Goal: Task Accomplishment & Management: Use online tool/utility

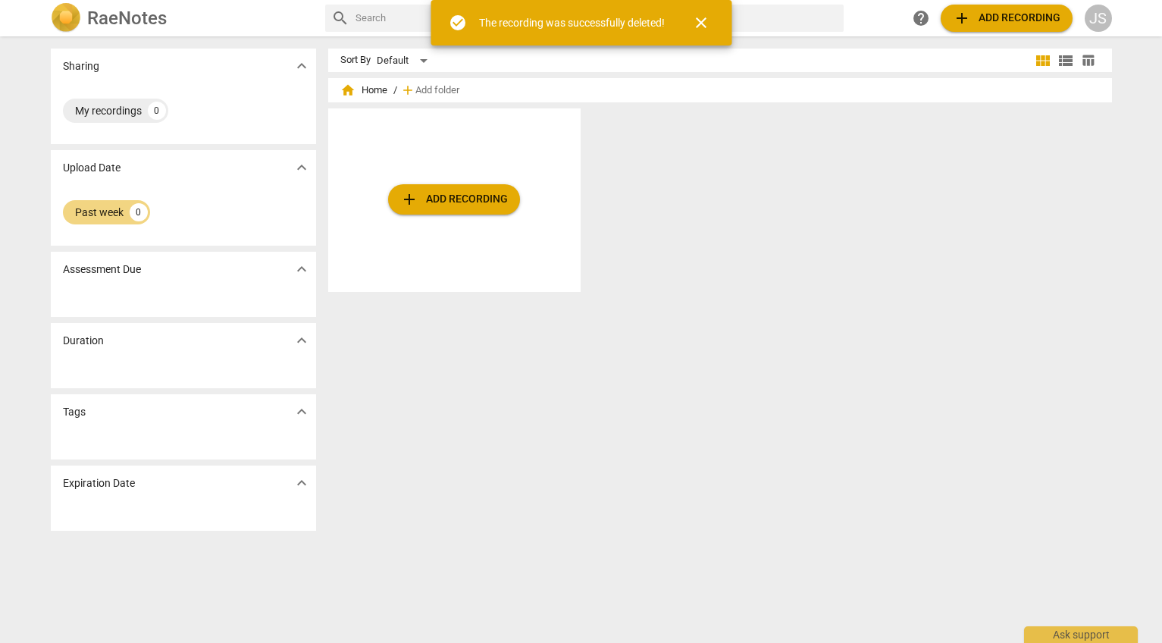
click at [502, 206] on span "add Add recording" at bounding box center [454, 199] width 108 height 18
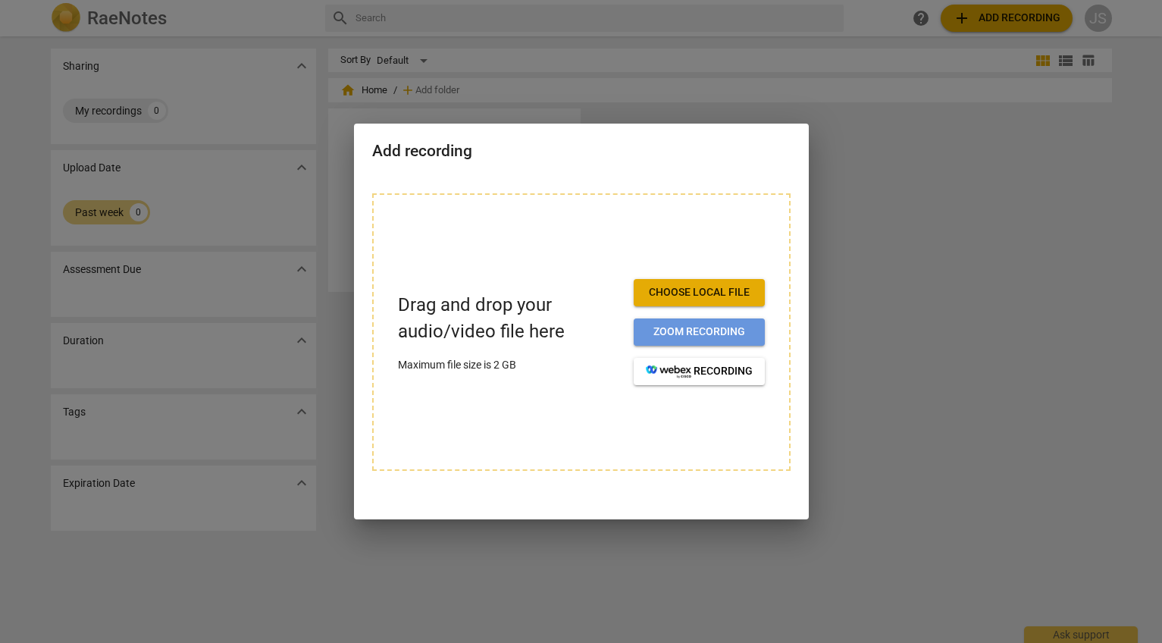
click at [662, 332] on span "Zoom recording" at bounding box center [699, 331] width 107 height 15
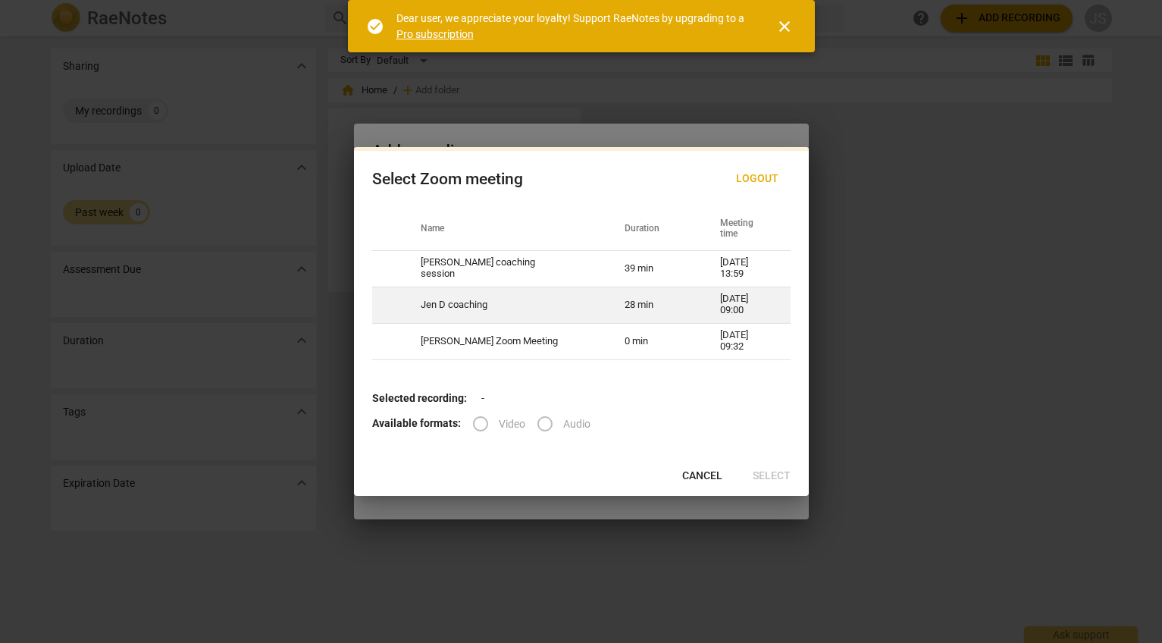
click at [648, 314] on td "28 min" at bounding box center [653, 304] width 95 height 36
radio input "true"
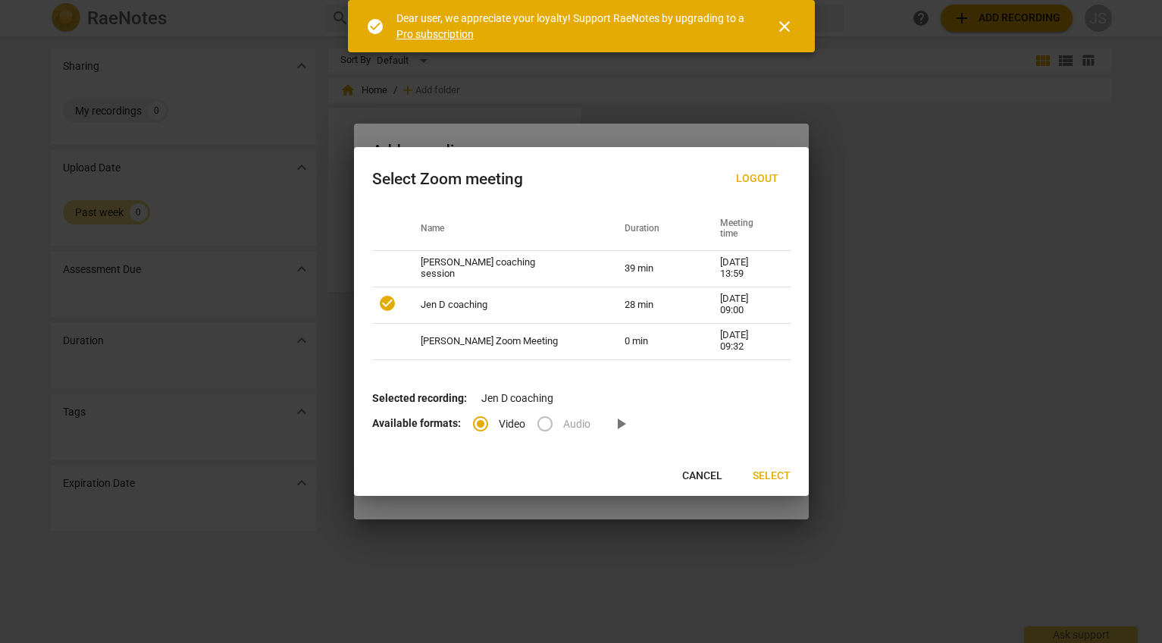
click at [765, 469] on span "Select" at bounding box center [772, 475] width 38 height 15
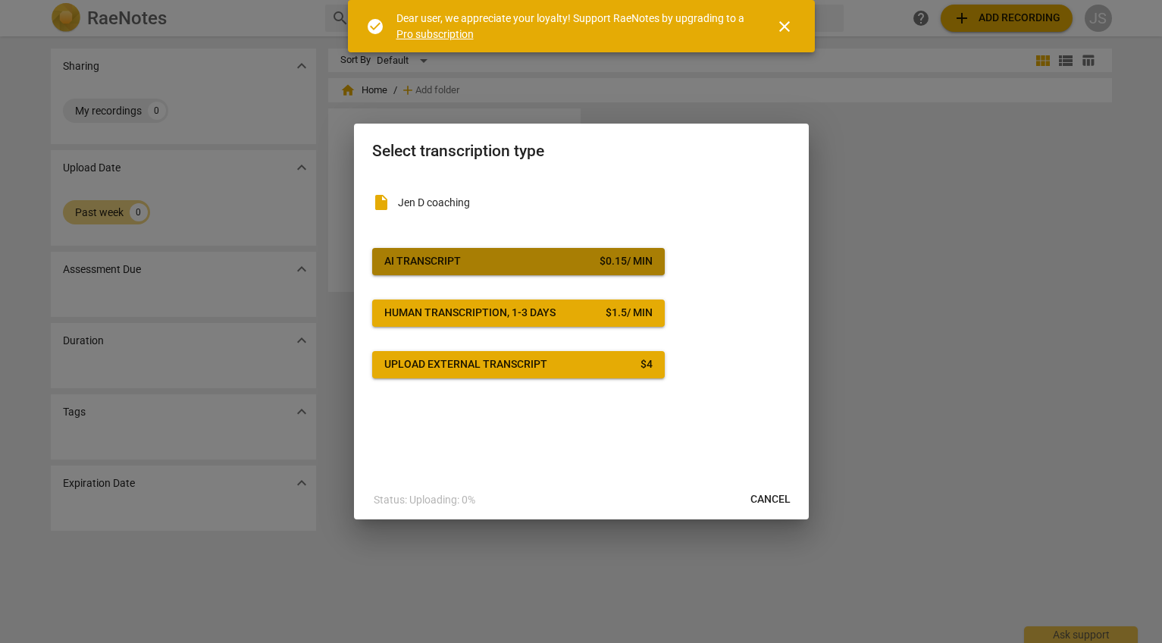
click at [515, 266] on span "AI Transcript $ 0.15 / min" at bounding box center [518, 261] width 268 height 15
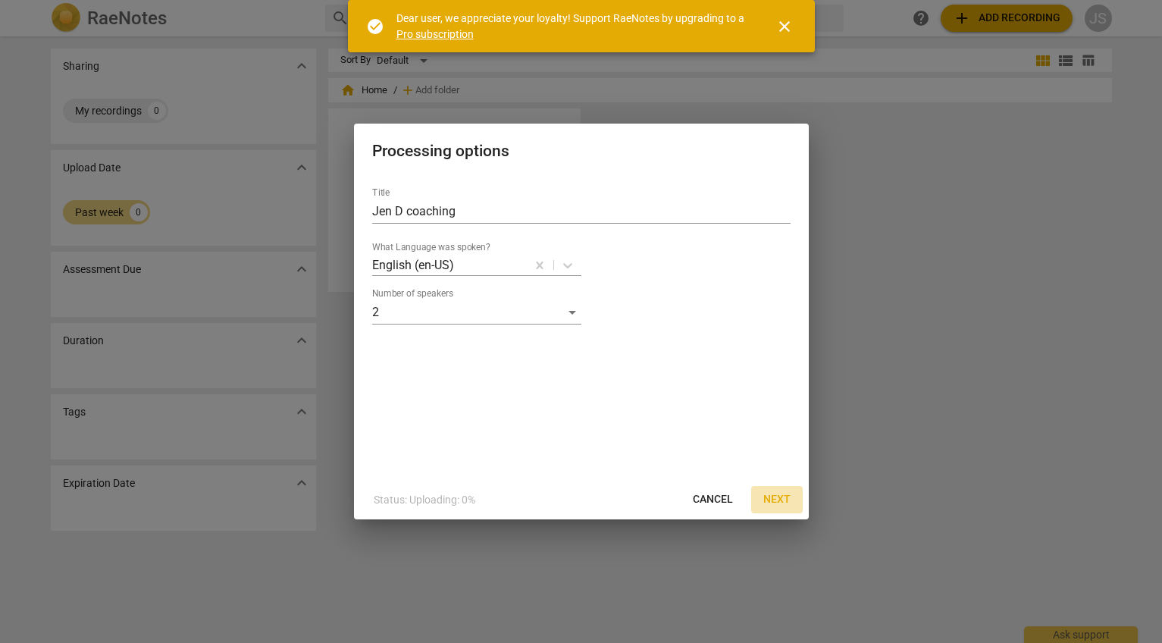
click at [766, 499] on span "Next" at bounding box center [776, 499] width 27 height 15
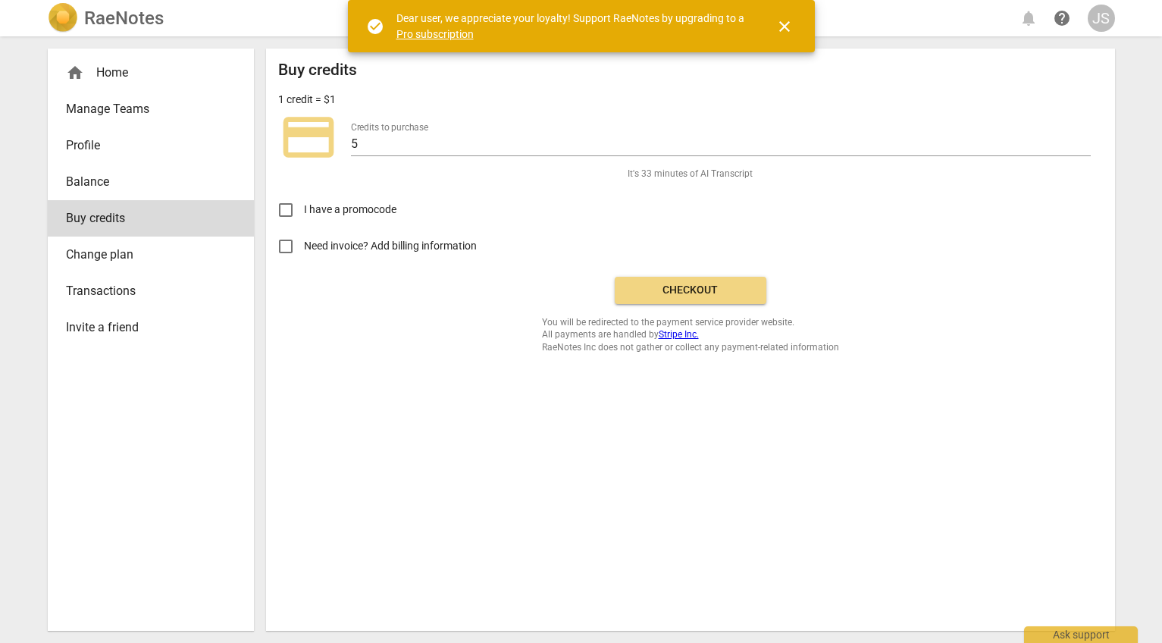
click at [285, 249] on input "Need invoice? Add billing information" at bounding box center [286, 246] width 36 height 36
checkbox input "true"
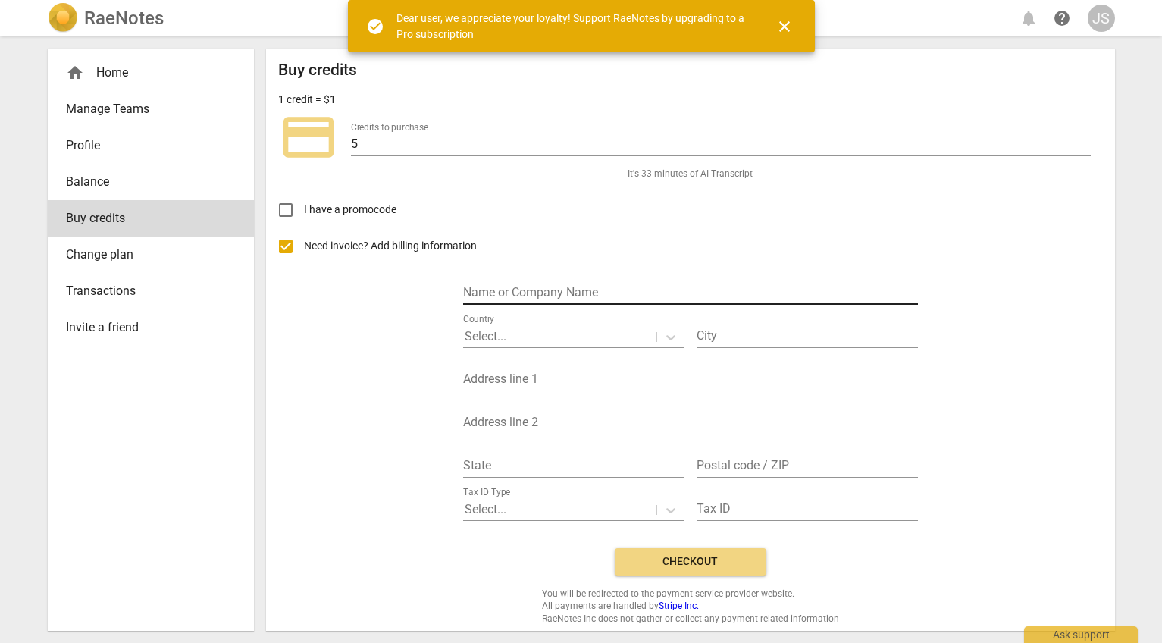
click at [582, 296] on input "text" at bounding box center [690, 294] width 455 height 22
type input "Jennifer Sherwood Coaching"
type input "SAN LEANDRO"
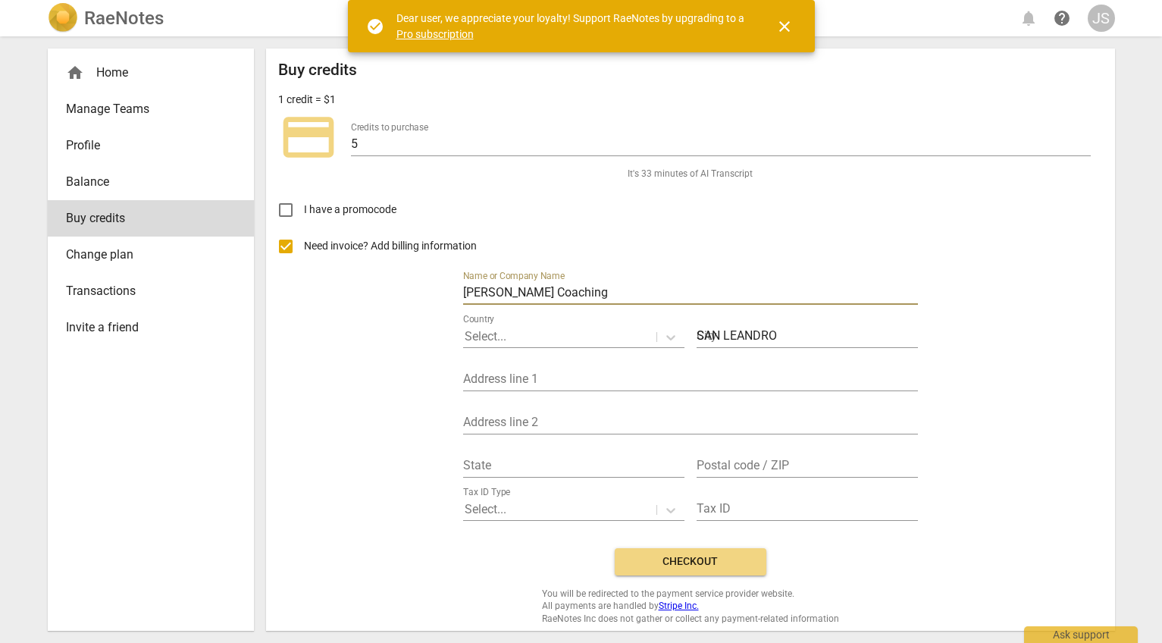
type input "1064 Glen Drive"
type input "CA"
type input "94577"
click at [624, 294] on input "Jennifer Sherwood Coaching" at bounding box center [690, 294] width 455 height 22
type input "[PERSON_NAME]"
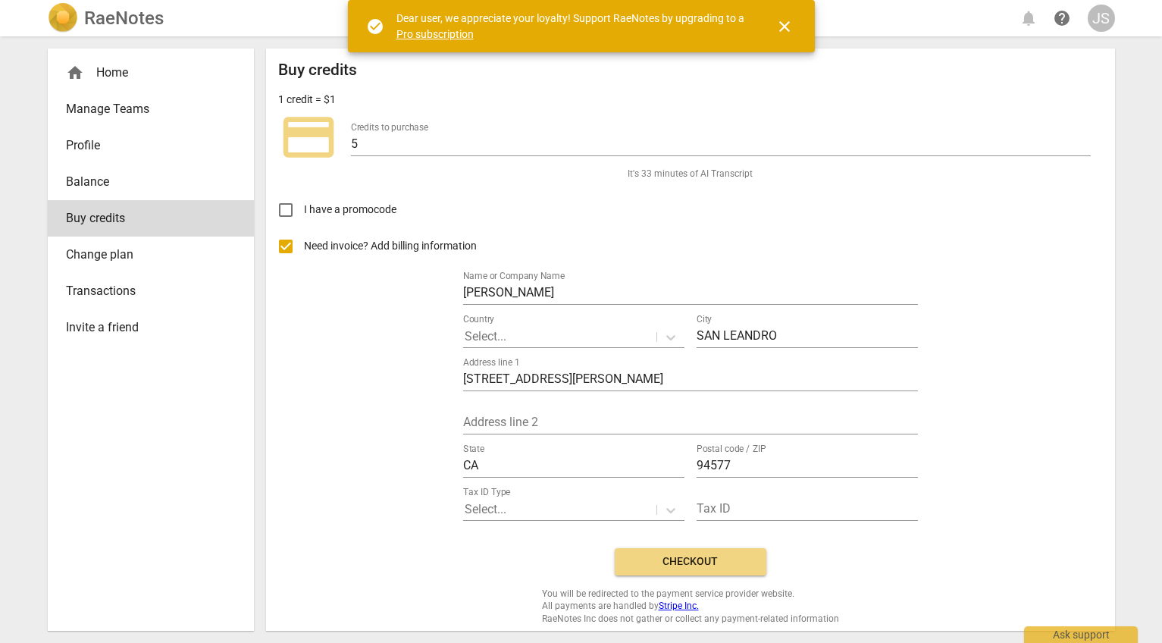
click at [998, 357] on div "Need invoice? Add billing information Name or Company Name Jennifer Sherwood Co…" at bounding box center [690, 382] width 824 height 308
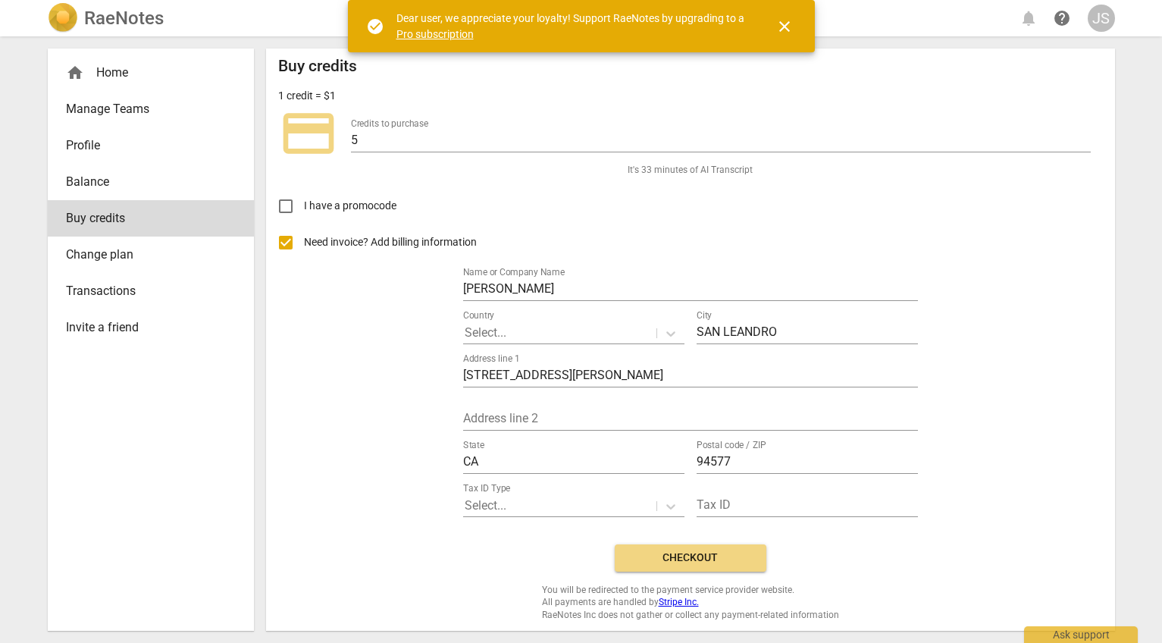
scroll to position [6, 0]
click at [678, 561] on span "Checkout" at bounding box center [690, 555] width 127 height 15
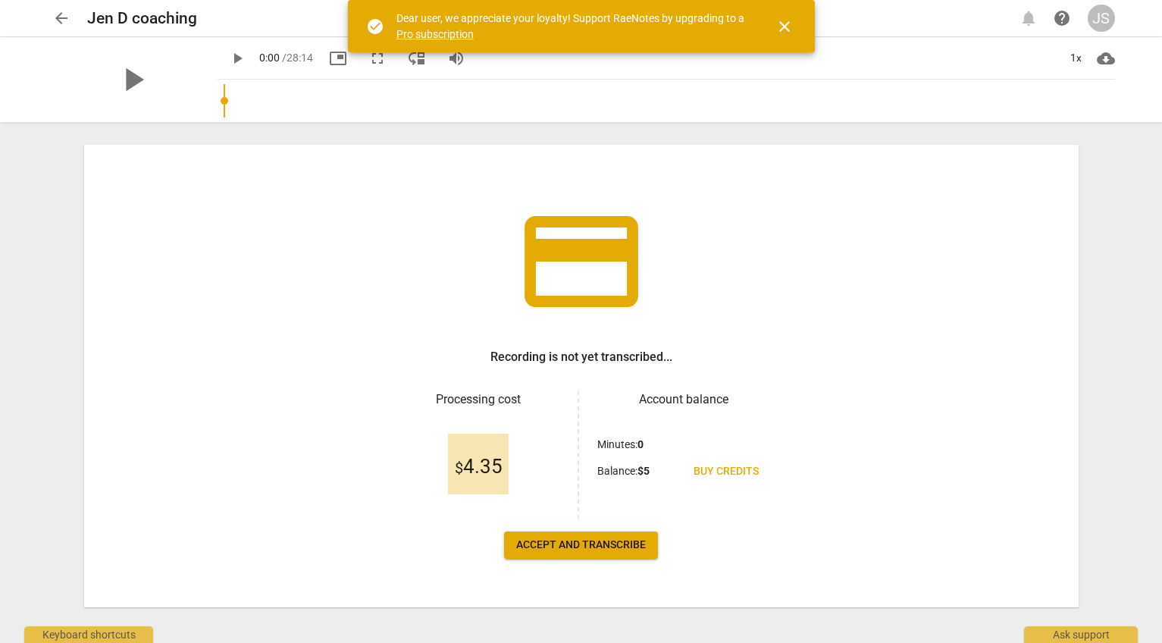
scroll to position [41, 0]
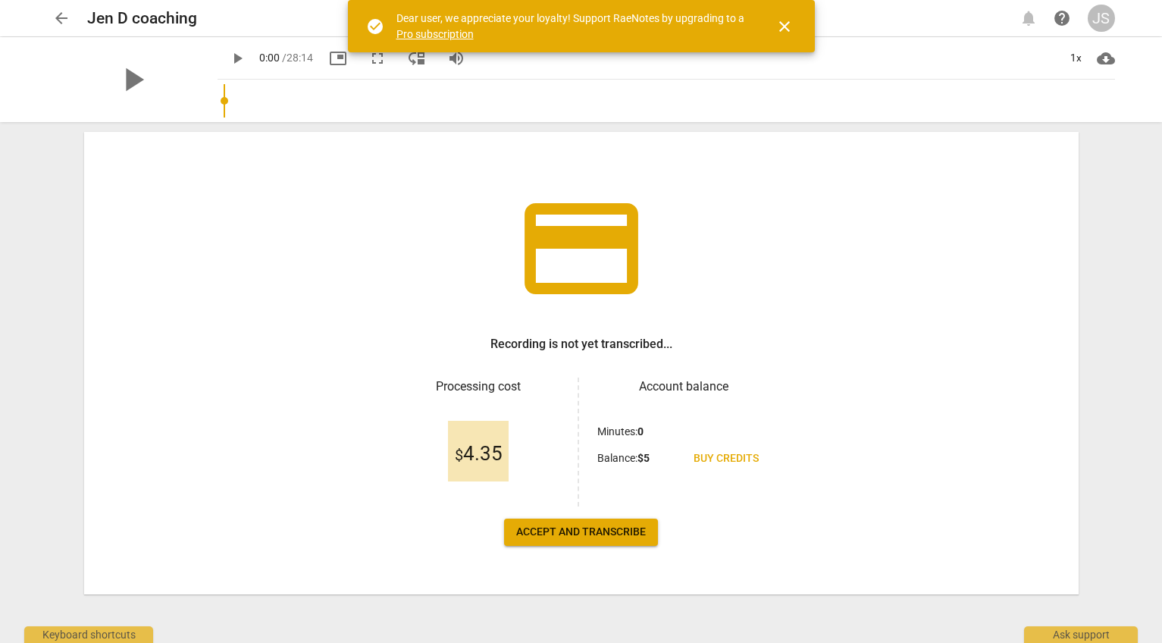
click at [595, 527] on span "Accept and transcribe" at bounding box center [581, 531] width 130 height 15
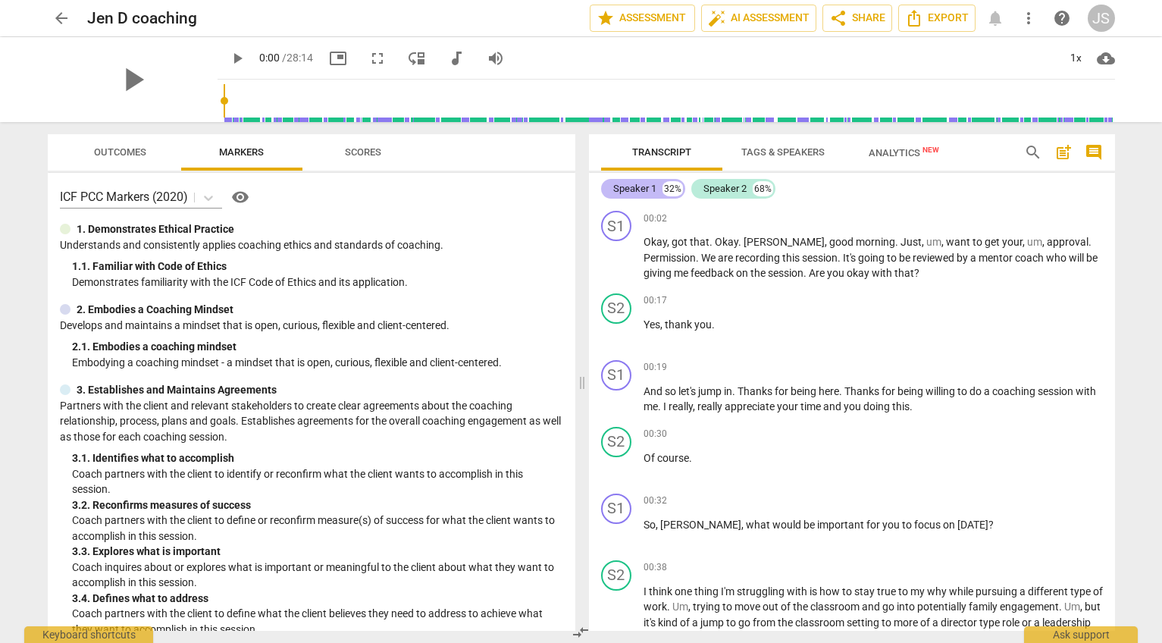
click at [637, 192] on div "Speaker 1" at bounding box center [634, 188] width 43 height 15
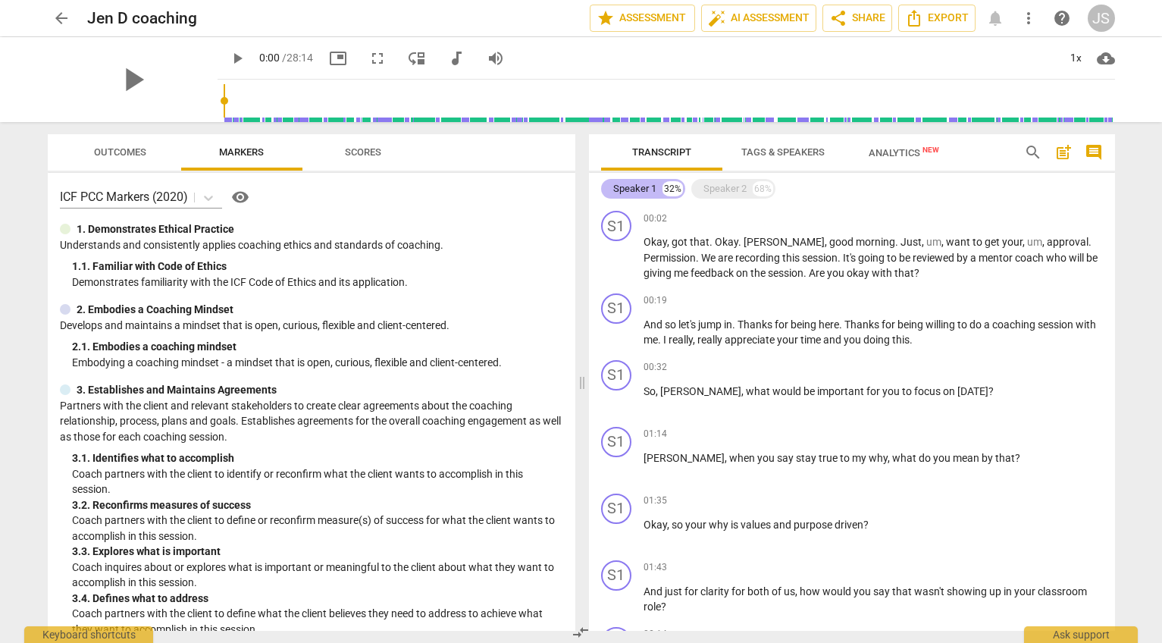
click at [637, 192] on div "Speaker 1" at bounding box center [634, 188] width 43 height 15
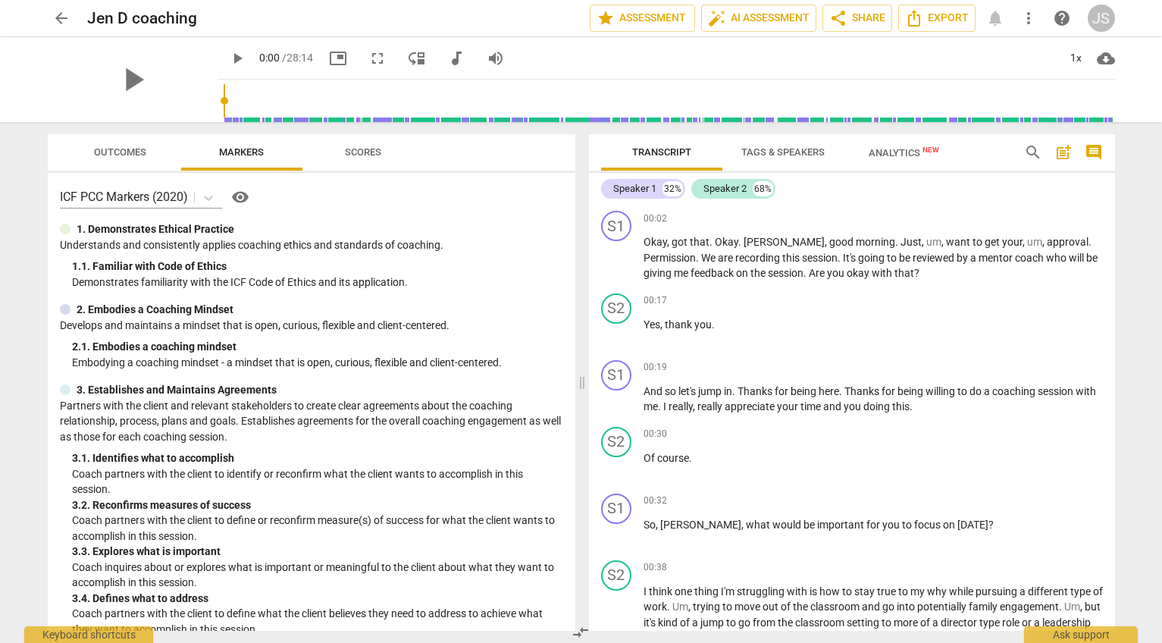
click at [759, 153] on span "Tags & Speakers" at bounding box center [782, 151] width 83 height 11
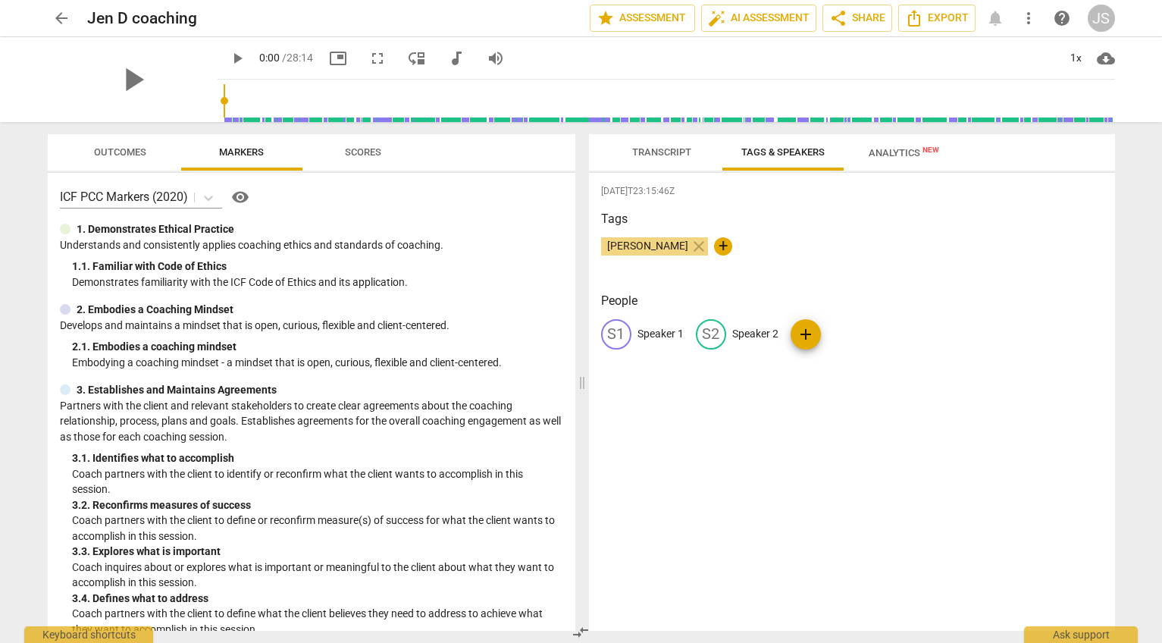
click at [659, 333] on p "Speaker 1" at bounding box center [660, 334] width 46 height 16
type input "[PERSON_NAME]"
click at [840, 335] on p "Speaker 2" at bounding box center [854, 334] width 46 height 16
type input "[PERSON_NAME]"
click at [926, 445] on div "[DATE]T23:15:46Z Tags [PERSON_NAME] close + People [PERSON_NAME] [PERSON_NAME] …" at bounding box center [852, 402] width 526 height 458
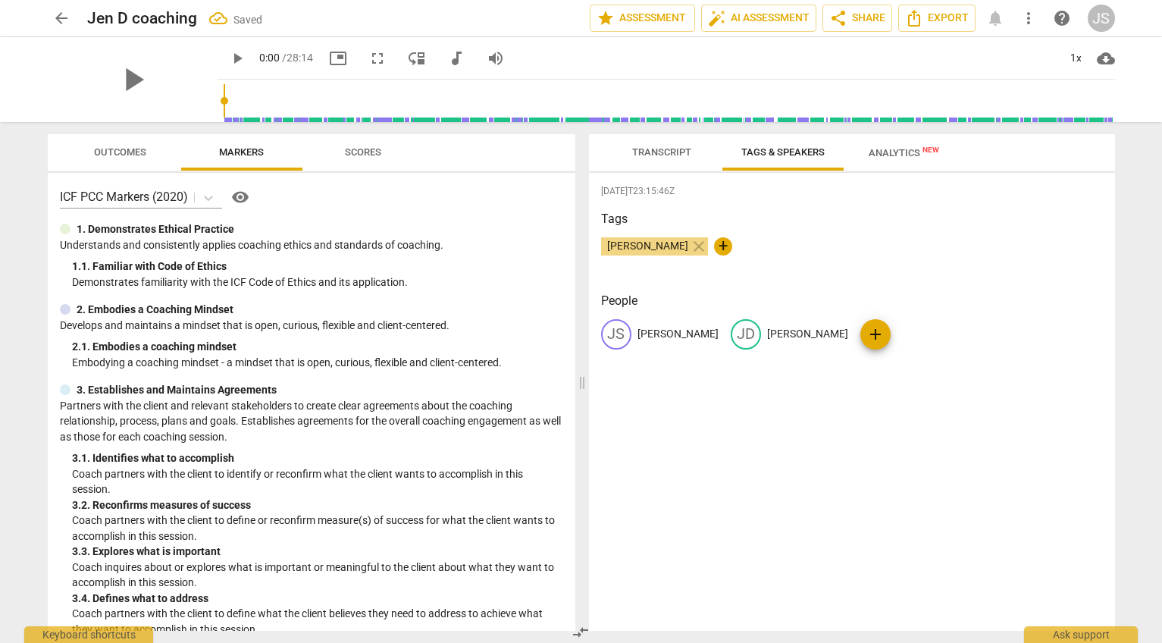
click at [667, 149] on span "Transcript" at bounding box center [661, 151] width 59 height 11
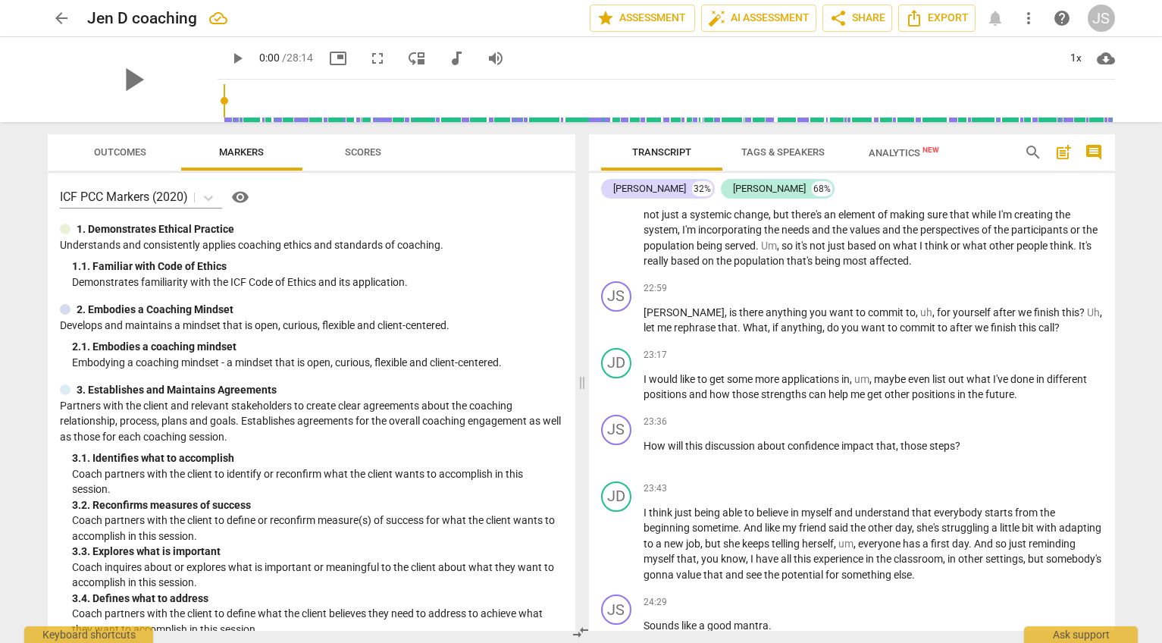
scroll to position [6501, 0]
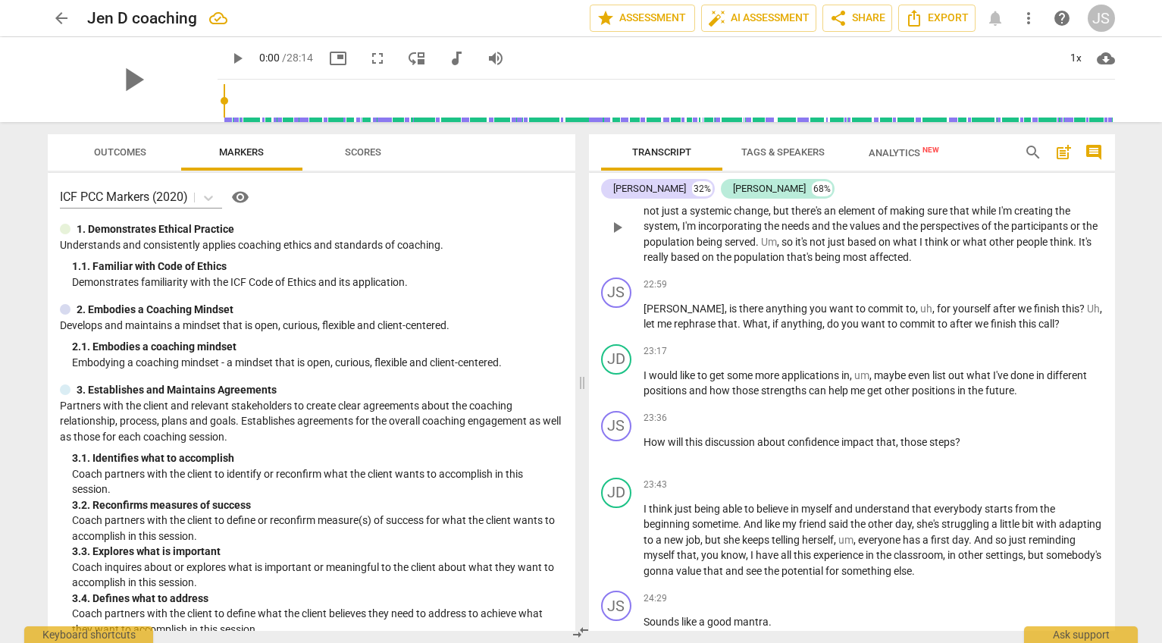
click at [957, 201] on span "how" at bounding box center [945, 195] width 23 height 12
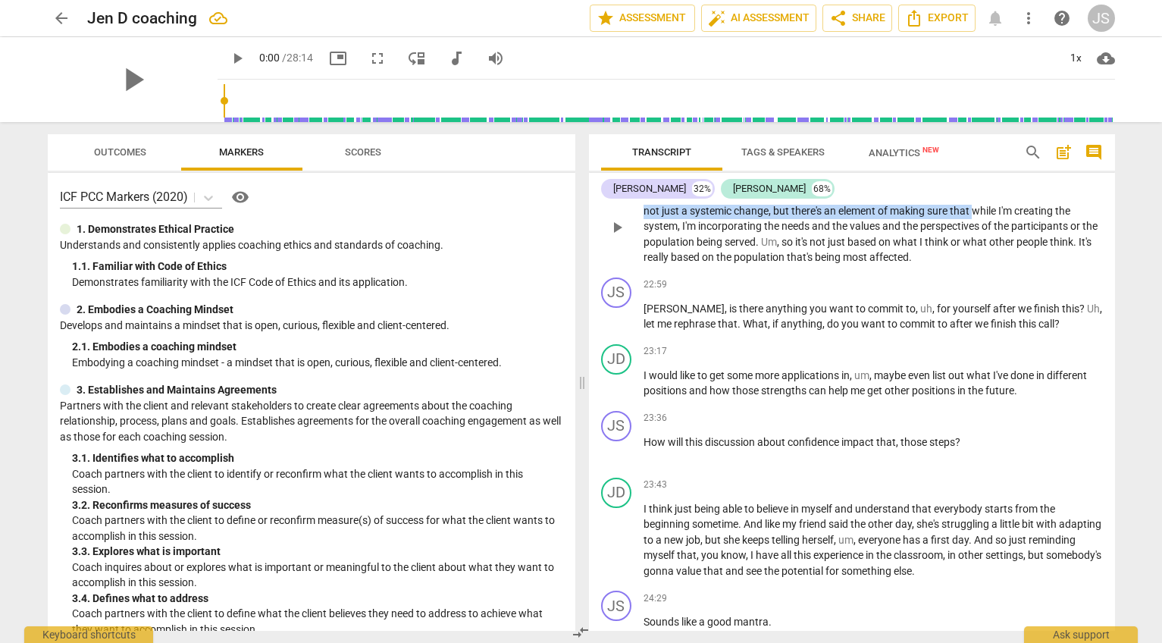
drag, startPoint x: 939, startPoint y: 242, endPoint x: 991, endPoint y: 254, distance: 53.7
click at [991, 254] on p "I feel like it's getting a little more specific , um , and just knowing how I w…" at bounding box center [872, 226] width 459 height 78
drag, startPoint x: 228, startPoint y: 103, endPoint x: 915, endPoint y: 108, distance: 686.6
click at [915, 108] on input "range" at bounding box center [669, 101] width 891 height 48
click at [228, 55] on span "play_arrow" at bounding box center [237, 58] width 18 height 18
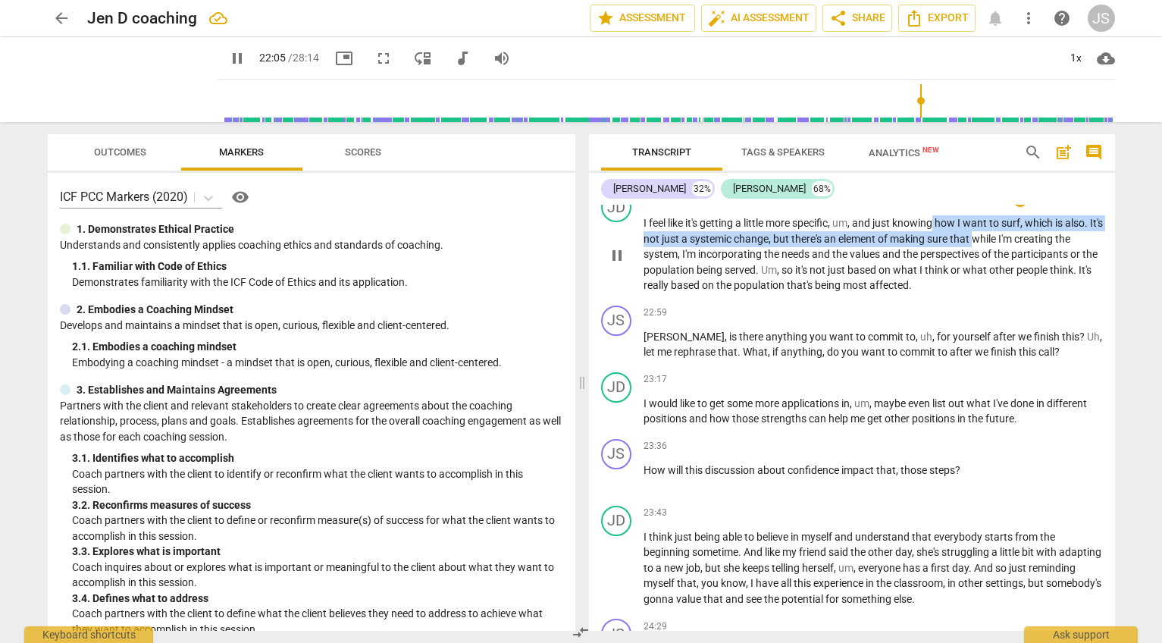
scroll to position [6432, 0]
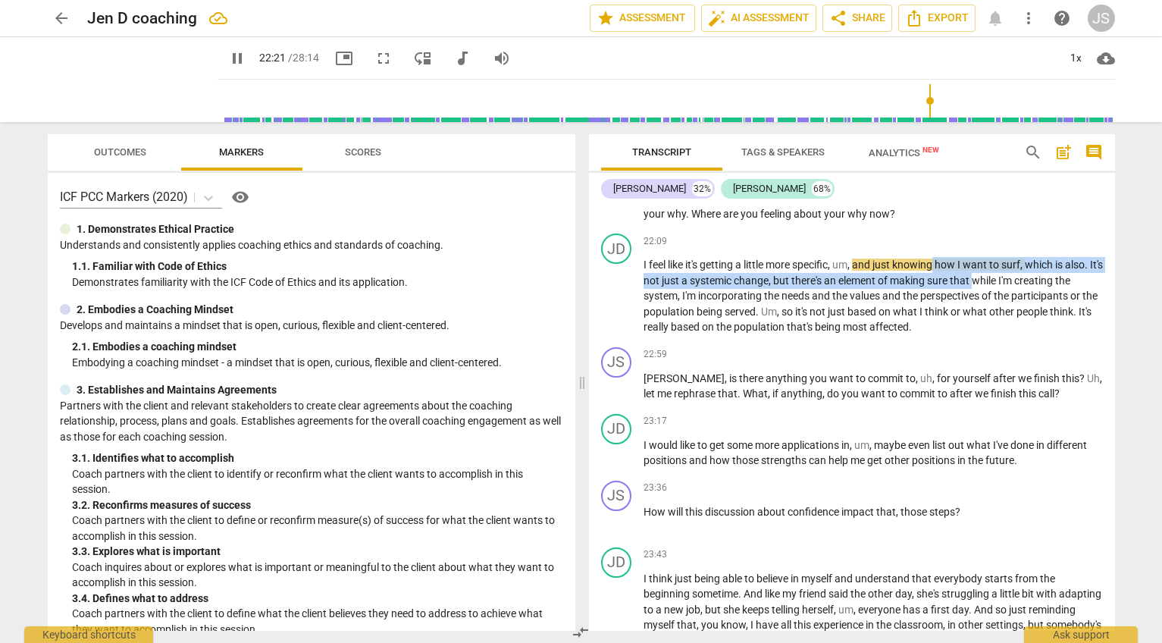
click at [228, 60] on span "pause" at bounding box center [237, 58] width 18 height 18
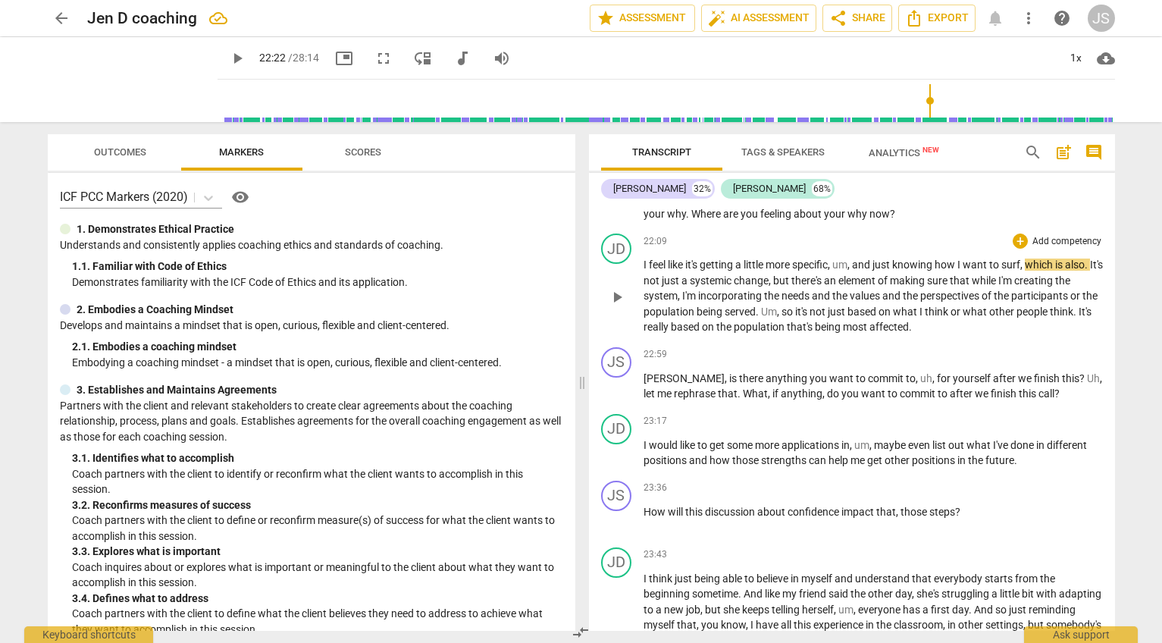
click at [998, 286] on span "while" at bounding box center [985, 280] width 27 height 12
click at [1025, 271] on span "," at bounding box center [1022, 264] width 5 height 12
drag, startPoint x: 1025, startPoint y: 308, endPoint x: 1012, endPoint y: 309, distance: 12.9
click at [1012, 309] on p "I feel like it's getting a little more specific , um , and just knowing how I w…" at bounding box center [872, 296] width 459 height 78
click at [1078, 292] on span "keyboard_arrow_down" at bounding box center [1080, 292] width 18 height 18
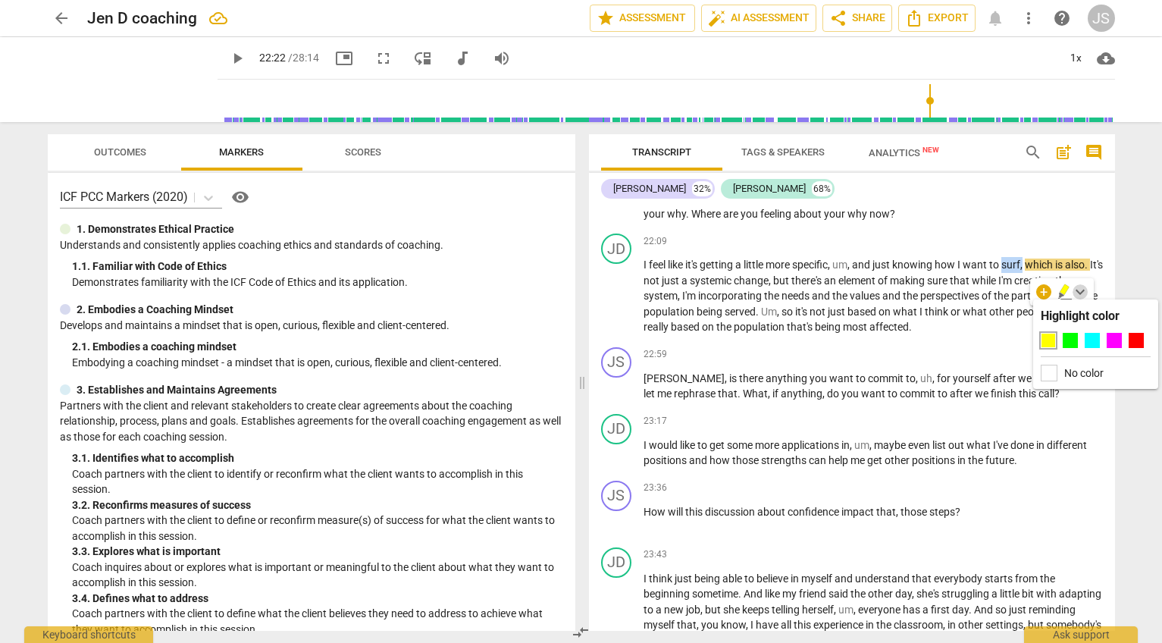
click at [1078, 292] on span "keyboard_arrow_down" at bounding box center [1080, 292] width 18 height 18
click at [1044, 291] on div "+" at bounding box center [1043, 291] width 15 height 15
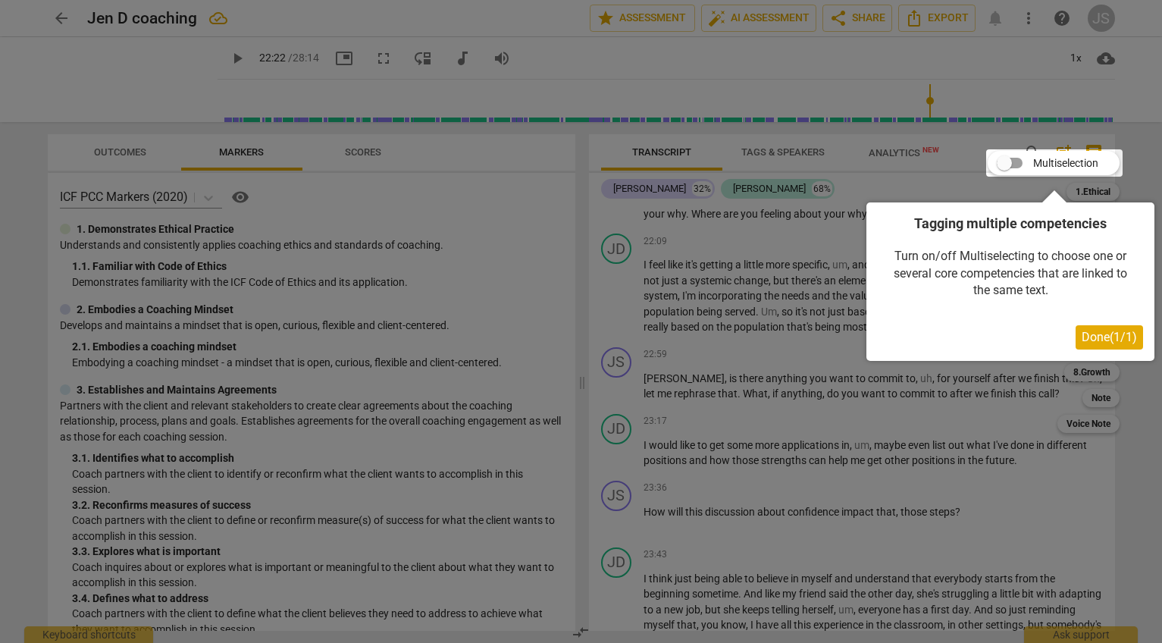
click at [795, 272] on div at bounding box center [581, 321] width 1162 height 643
click at [791, 293] on div at bounding box center [581, 321] width 1162 height 643
click at [1095, 343] on span "Done ( 1 / 1 )" at bounding box center [1108, 337] width 55 height 14
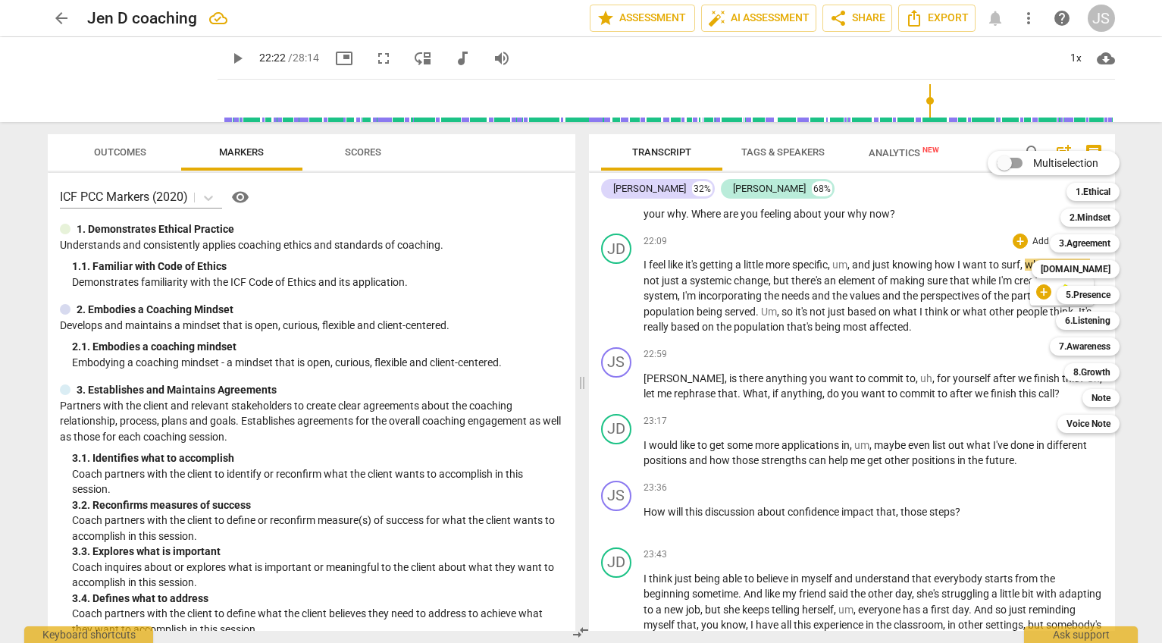
drag, startPoint x: 1143, startPoint y: 469, endPoint x: 1131, endPoint y: 464, distance: 12.5
click at [1141, 468] on div at bounding box center [581, 321] width 1162 height 643
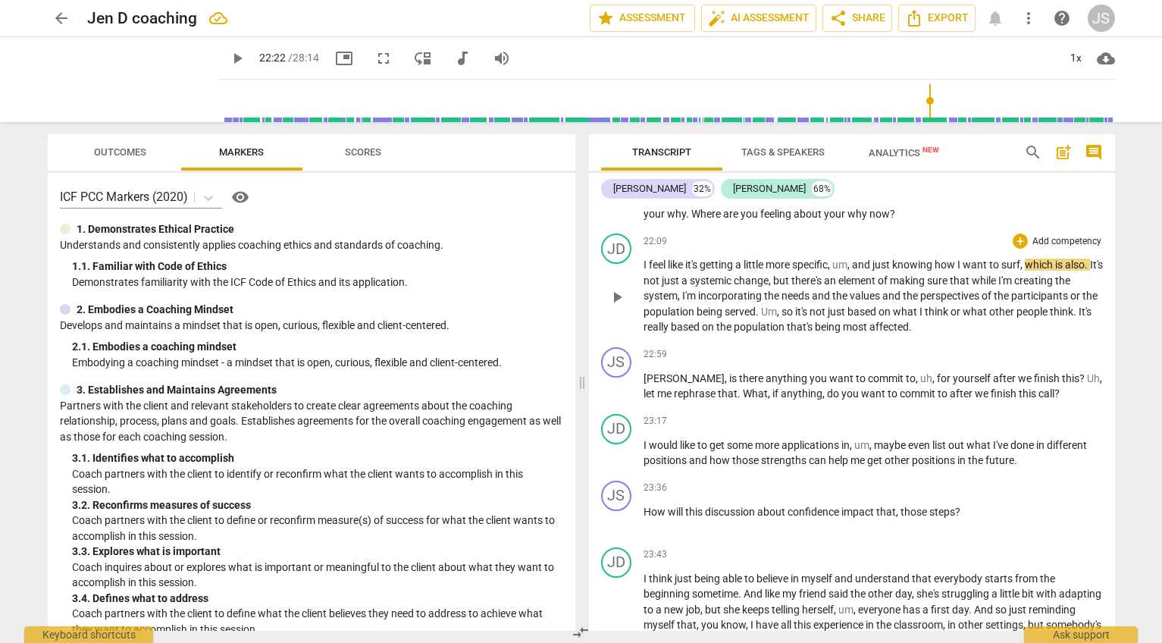
click at [1014, 271] on span "surf" at bounding box center [1010, 264] width 19 height 12
click at [228, 58] on span "pause" at bounding box center [237, 58] width 18 height 18
type input "1344"
click at [1059, 630] on div "Ask support" at bounding box center [1081, 630] width 114 height 24
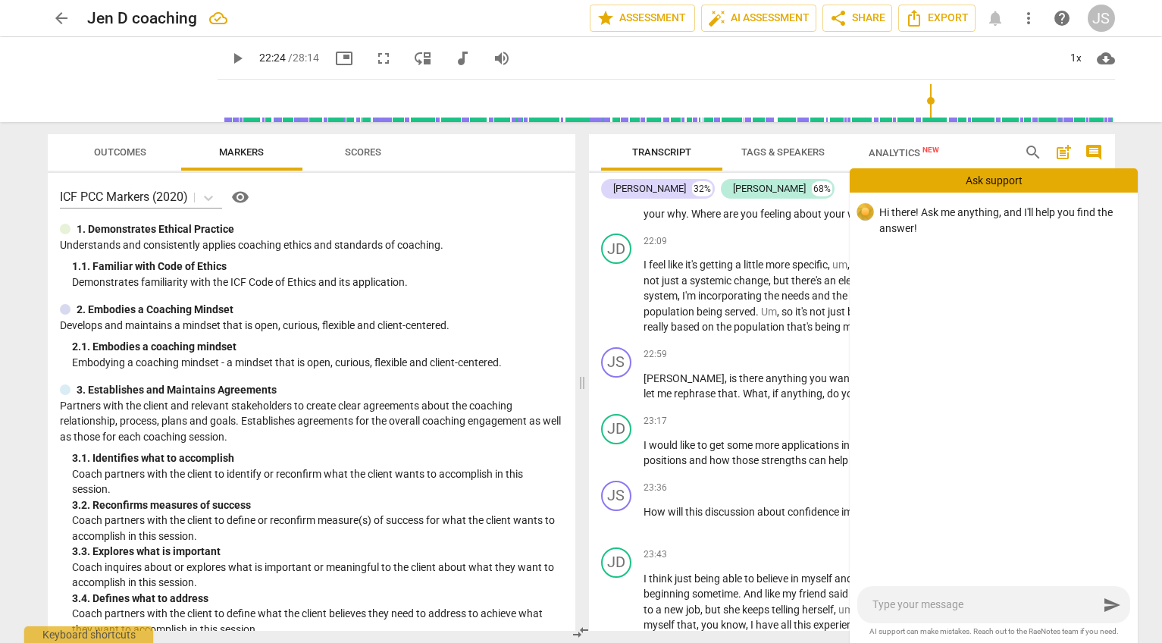
type textarea "h"
type textarea "ho"
type textarea "how"
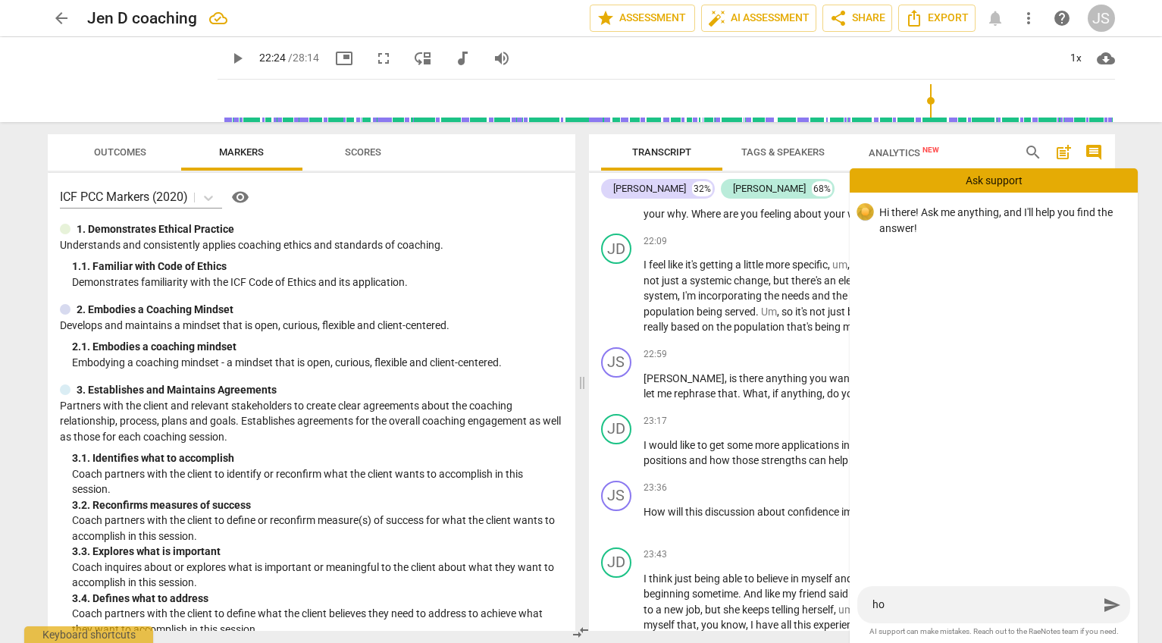
type textarea "how"
type textarea "how t"
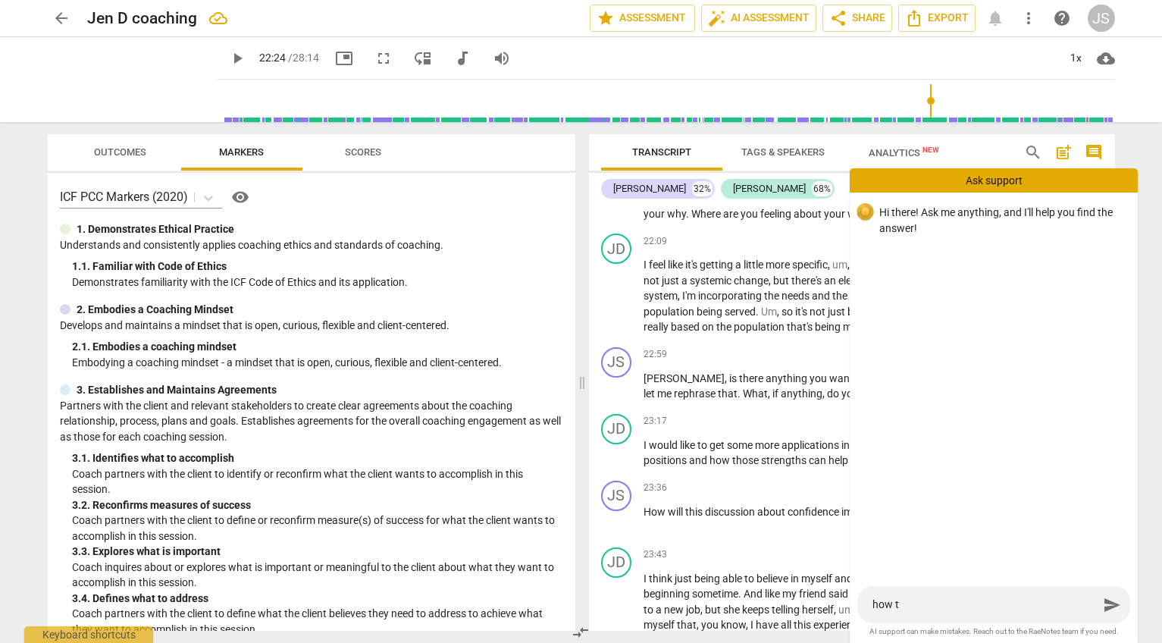
type textarea "how to"
type textarea "how to e"
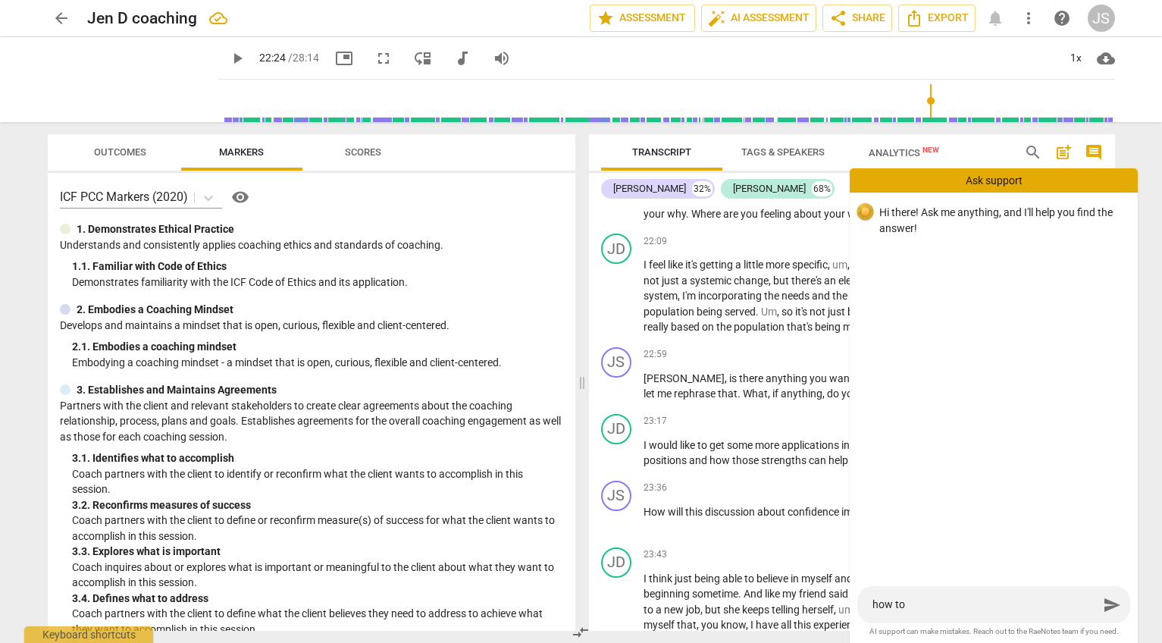
type textarea "how to e"
type textarea "how to ed"
type textarea "how to edi"
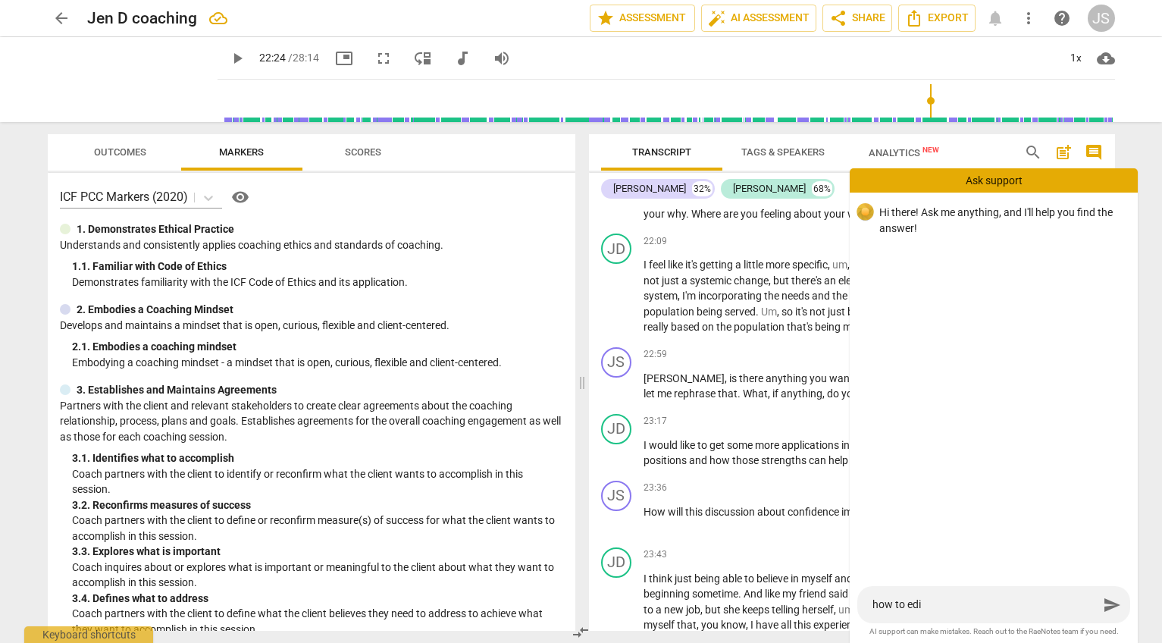
type textarea "how to edit"
type textarea "how to edit t"
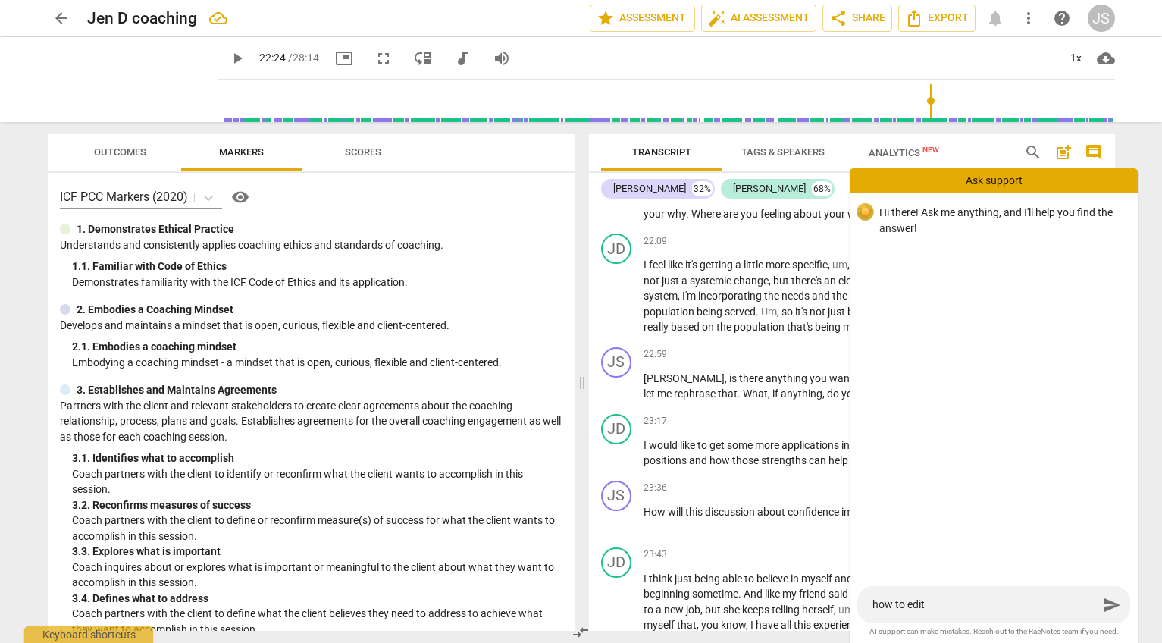
type textarea "how to edit t"
type textarea "how to edit tr"
type textarea "how to edit tra"
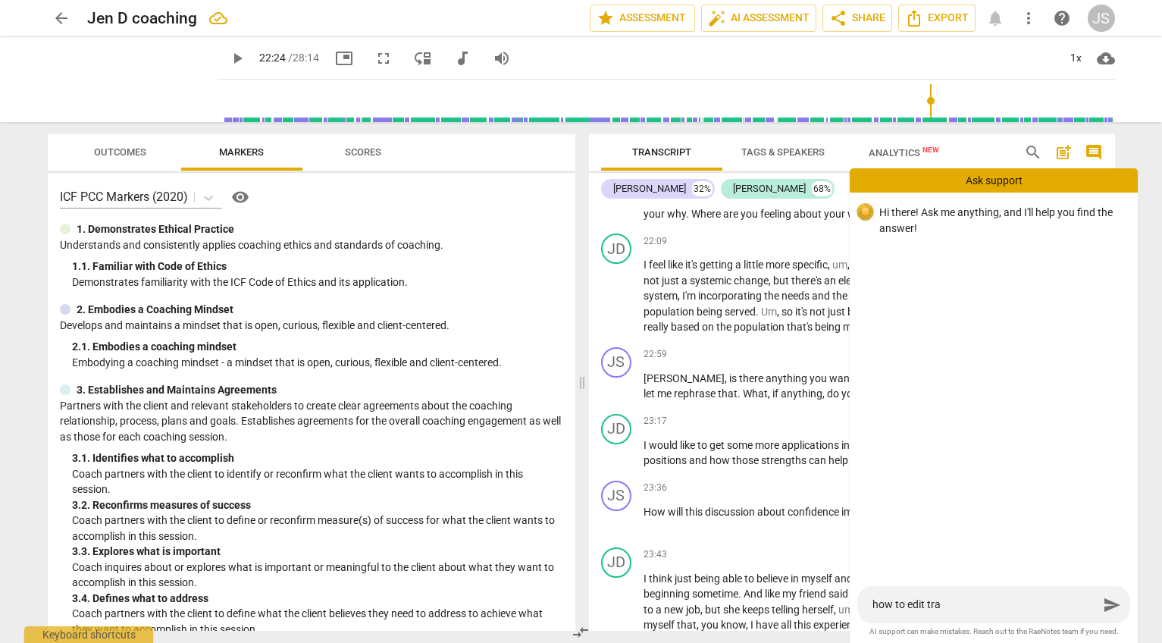
type textarea "how to edit [PERSON_NAME]"
type textarea "how to edit trans"
type textarea "how to edit transc"
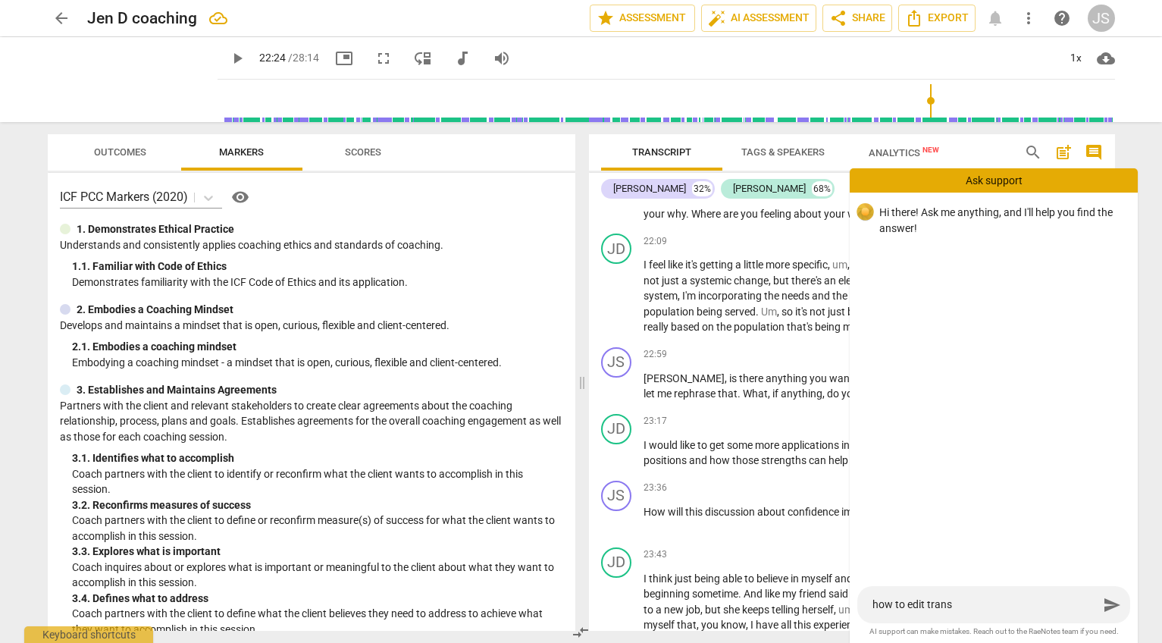
type textarea "how to edit transc"
type textarea "how to edit transcr"
type textarea "how to edit transcri"
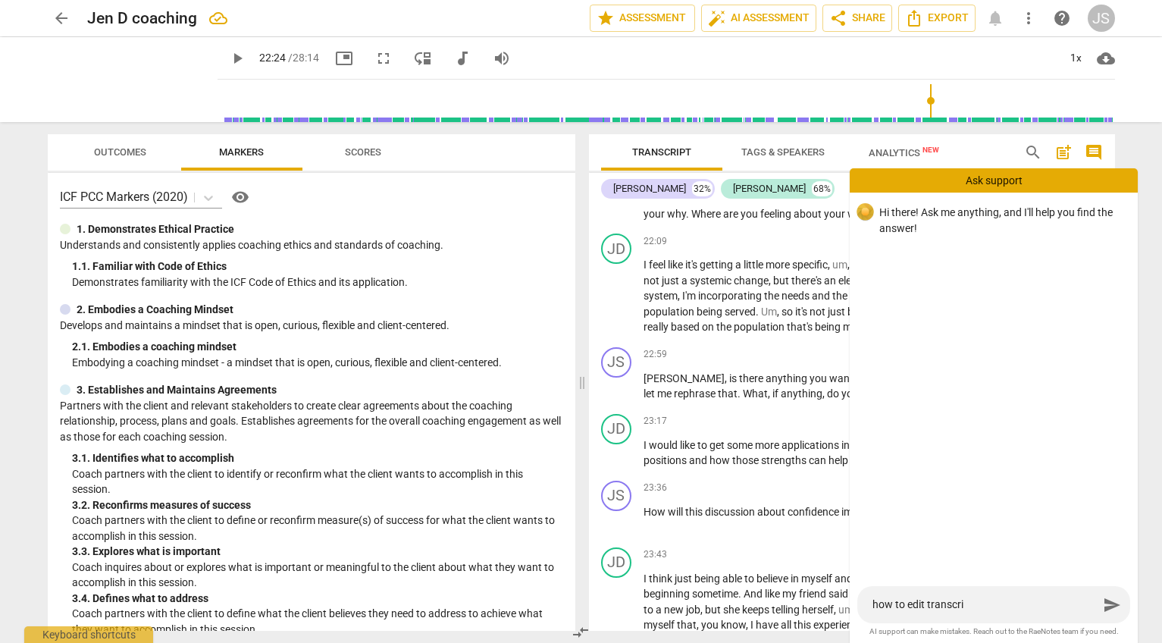
type textarea "how to edit transcrip"
type textarea "how to edit transcript"
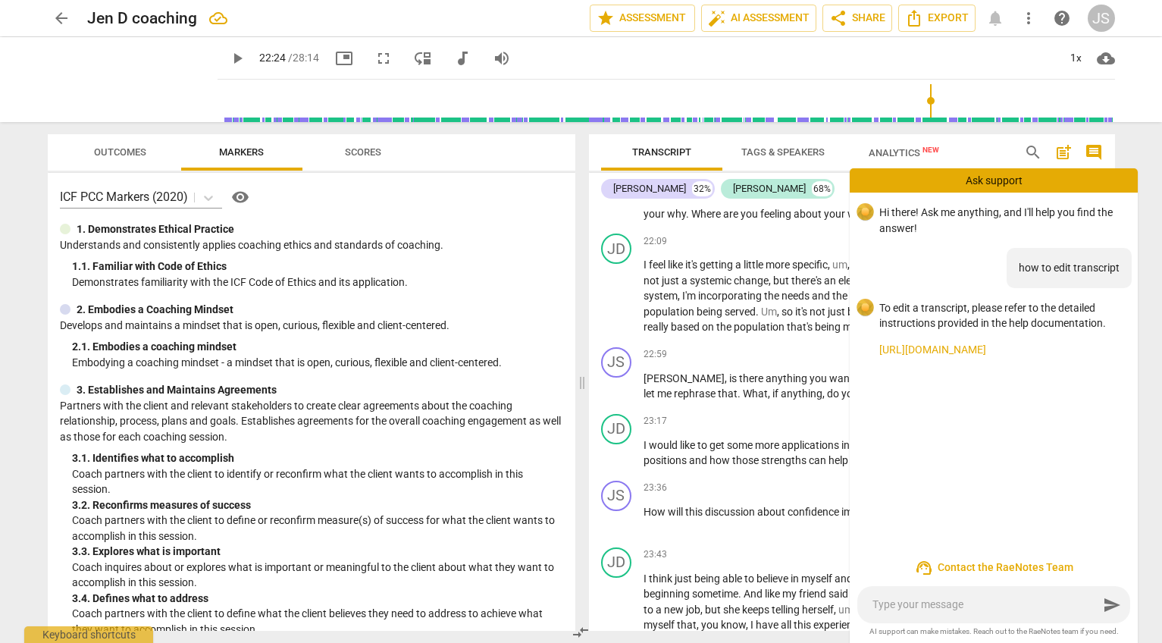
click at [1034, 347] on link "[URL][DOMAIN_NAME]" at bounding box center [1002, 350] width 246 height 16
click at [803, 200] on div "[PERSON_NAME] S 32% [PERSON_NAME] D 68%" at bounding box center [852, 189] width 502 height 26
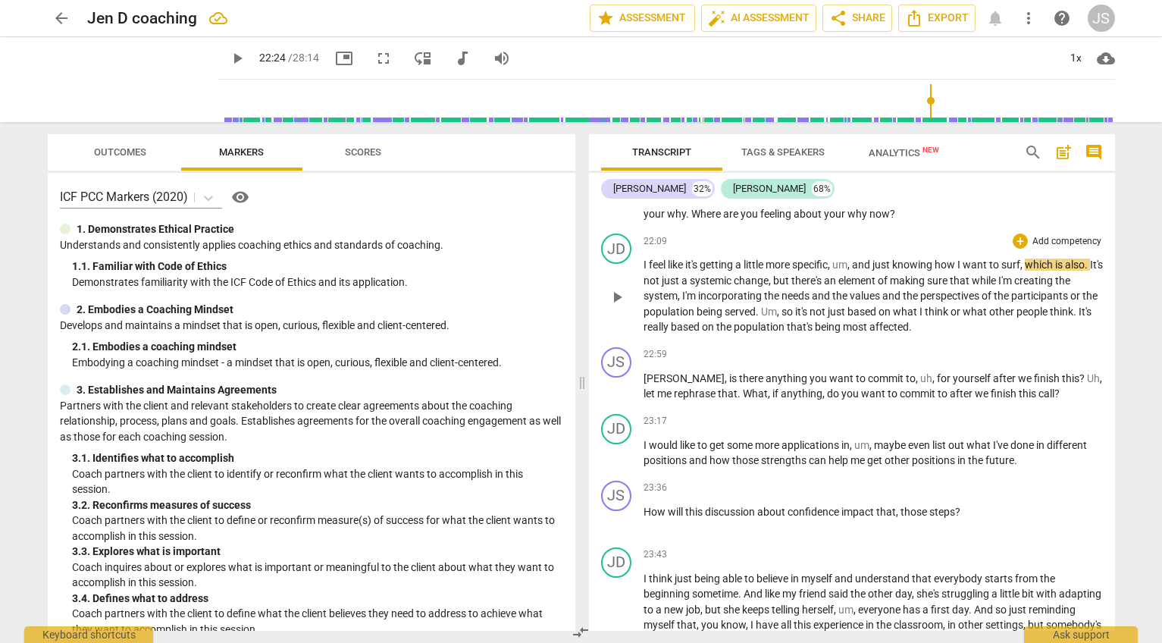
click at [1024, 302] on span "participants" at bounding box center [1040, 295] width 59 height 12
click at [1025, 271] on span "," at bounding box center [1022, 264] width 5 height 12
drag, startPoint x: 1026, startPoint y: 311, endPoint x: 1009, endPoint y: 309, distance: 17.5
click at [1009, 309] on p "I feel like it's getting a little more specific , um , and just knowing how I w…" at bounding box center [872, 296] width 459 height 78
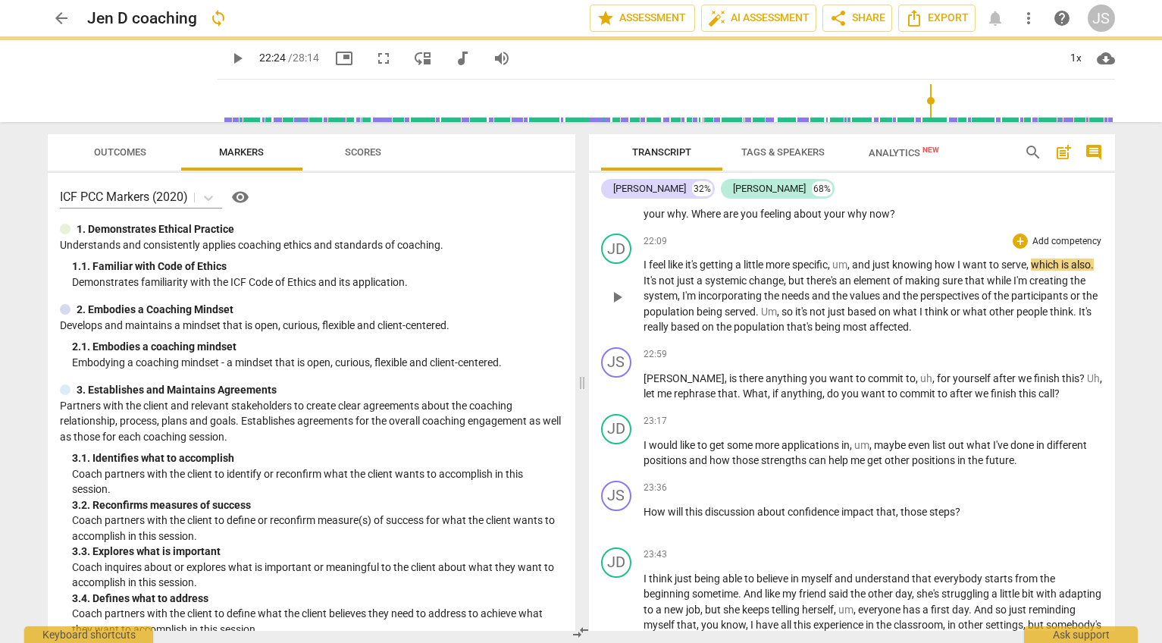
click at [908, 249] on div "22:09 + Add competency keyboard_arrow_right" at bounding box center [872, 240] width 459 height 15
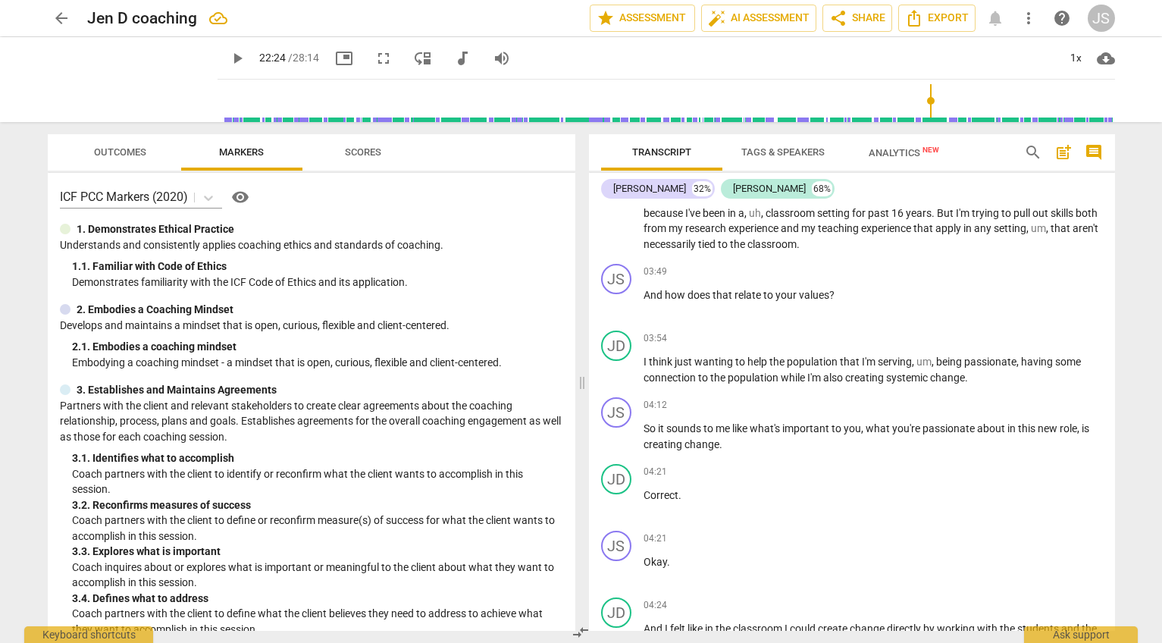
scroll to position [0, 0]
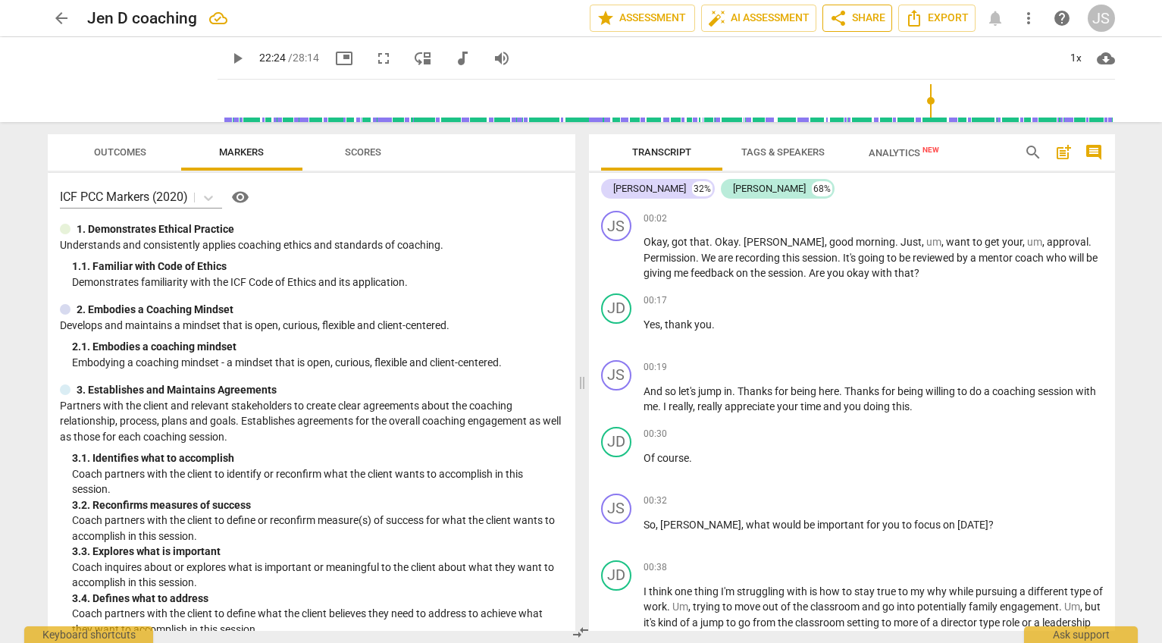
click at [856, 19] on span "share Share" at bounding box center [857, 18] width 56 height 18
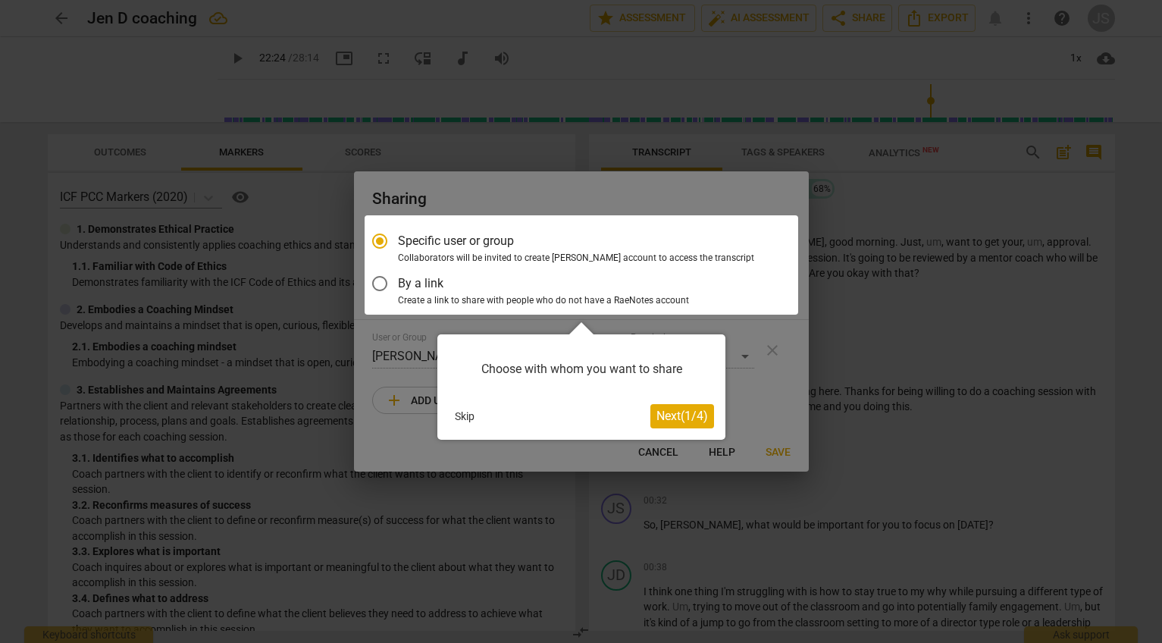
click at [8, 247] on div at bounding box center [581, 321] width 1162 height 643
click at [698, 418] on span "Next ( 1 / 4 )" at bounding box center [682, 415] width 52 height 14
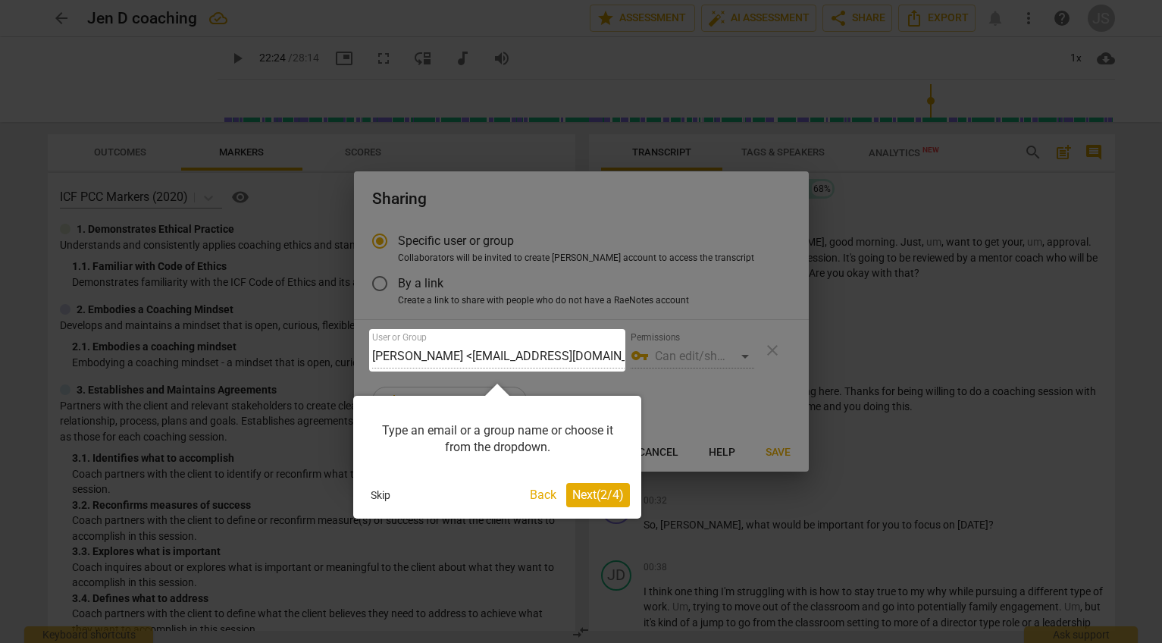
click at [606, 496] on span "Next ( 2 / 4 )" at bounding box center [598, 494] width 52 height 14
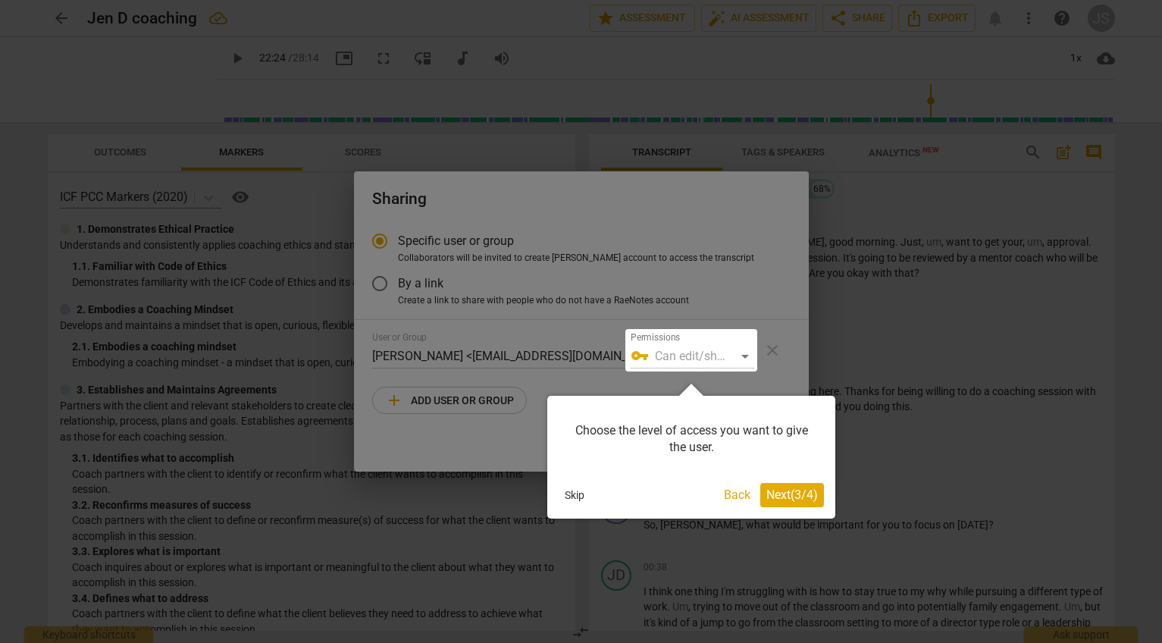
click at [802, 495] on span "Next ( 3 / 4 )" at bounding box center [792, 494] width 52 height 14
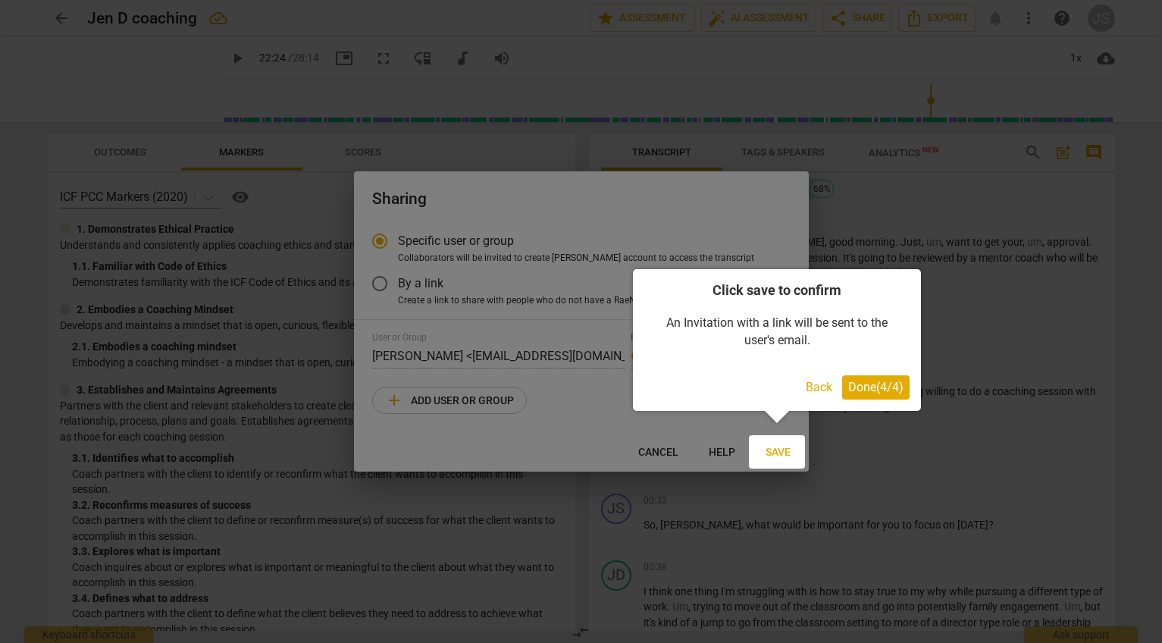
click at [884, 387] on span "Done ( 4 / 4 )" at bounding box center [875, 387] width 55 height 14
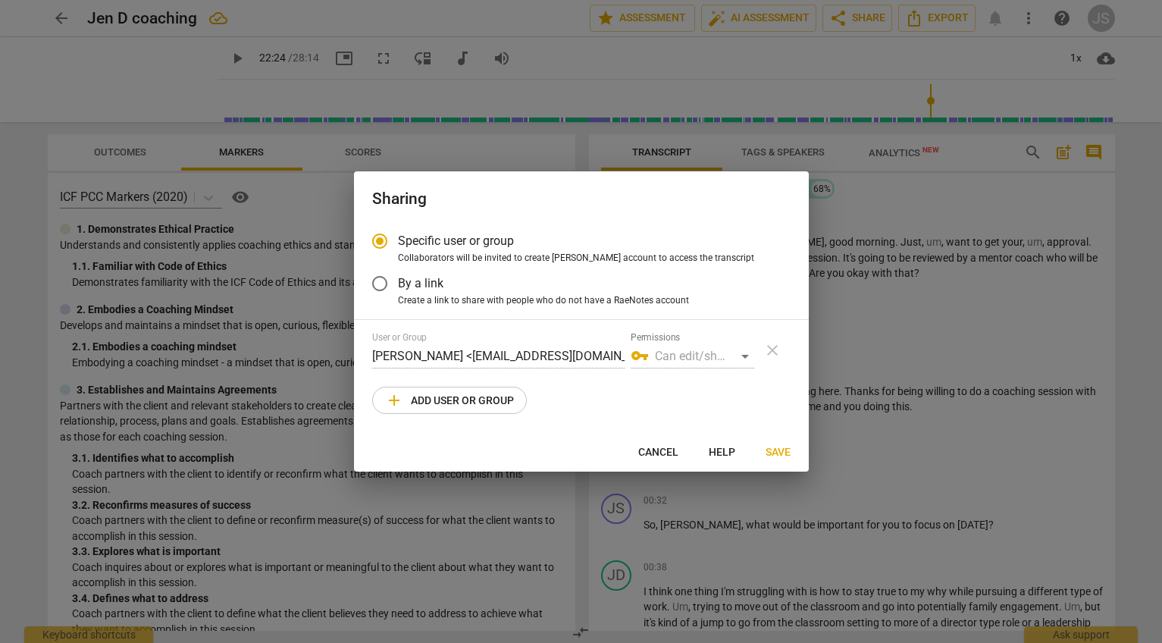
click at [871, 448] on div at bounding box center [581, 321] width 1162 height 643
radio input "false"
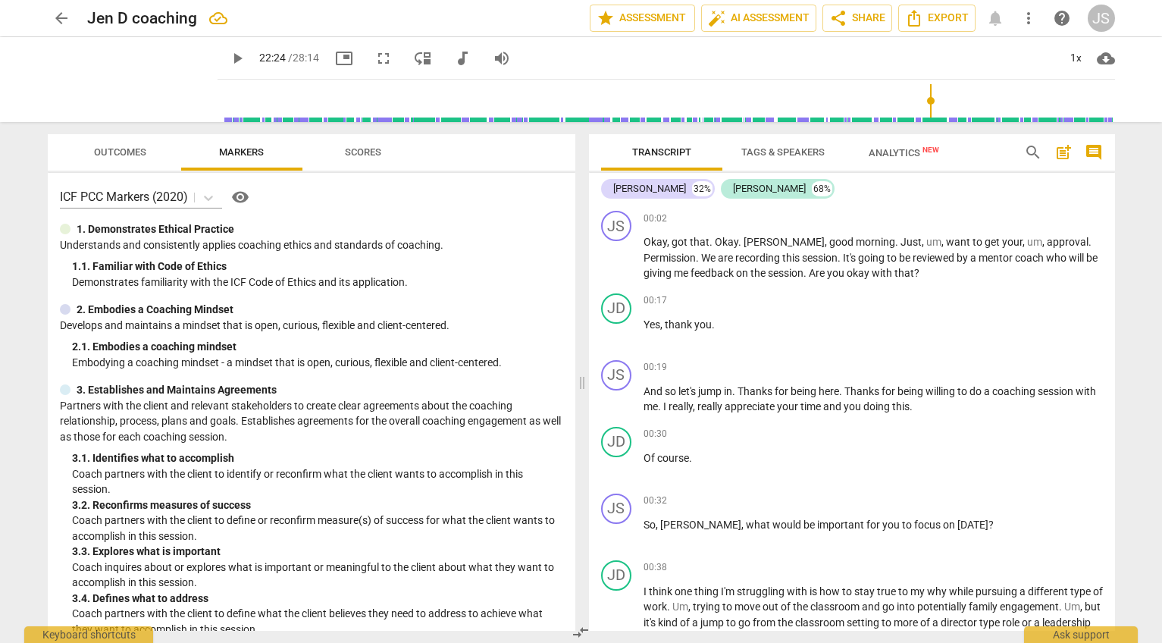
type input "1344"
